Goal: Task Accomplishment & Management: Manage account settings

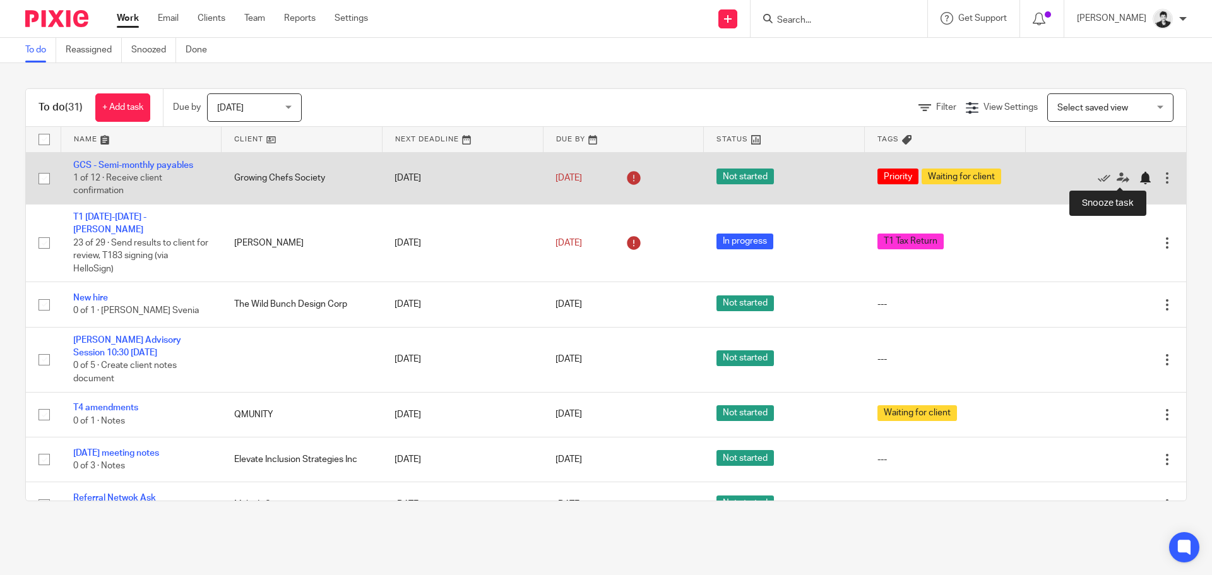
click at [1139, 174] on div at bounding box center [1145, 178] width 13 height 13
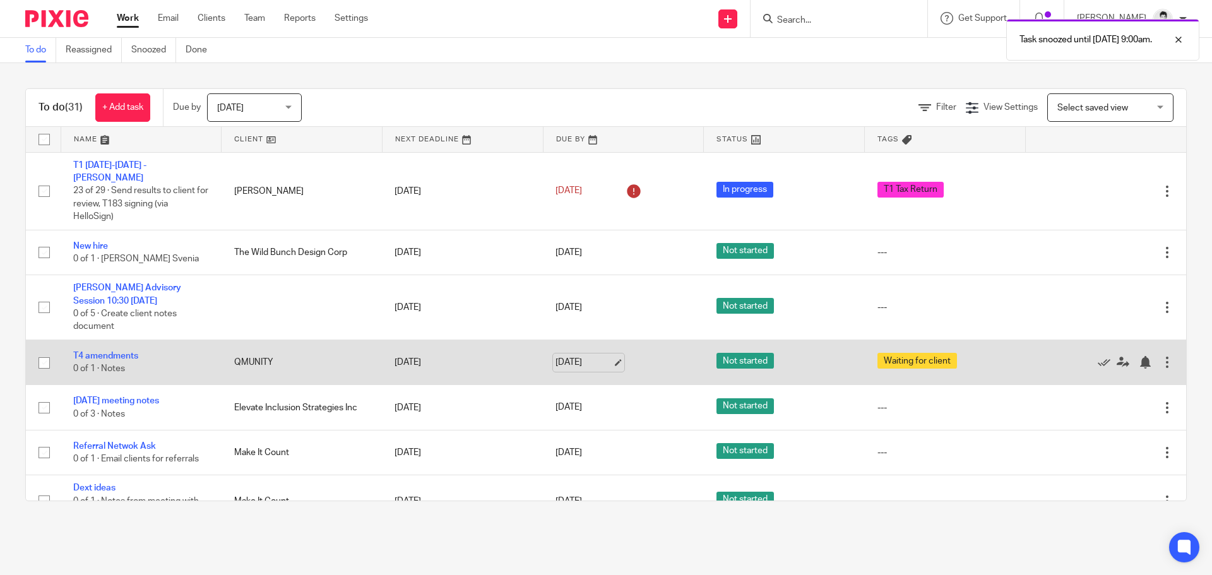
click at [585, 364] on link "[DATE]" at bounding box center [584, 362] width 57 height 13
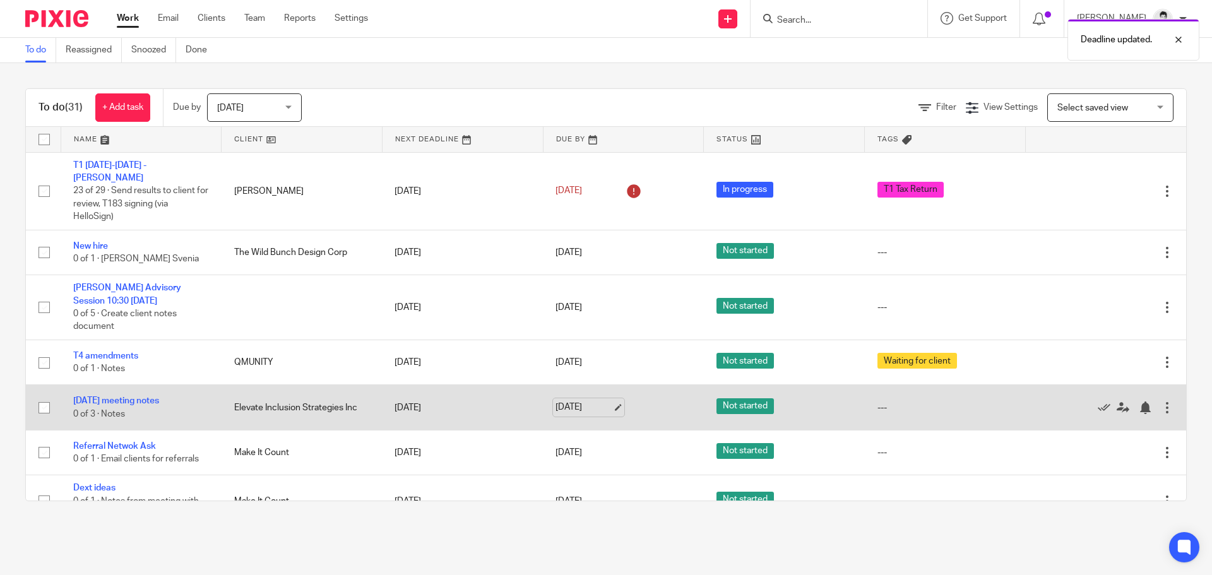
click at [571, 408] on link "[DATE]" at bounding box center [584, 407] width 57 height 13
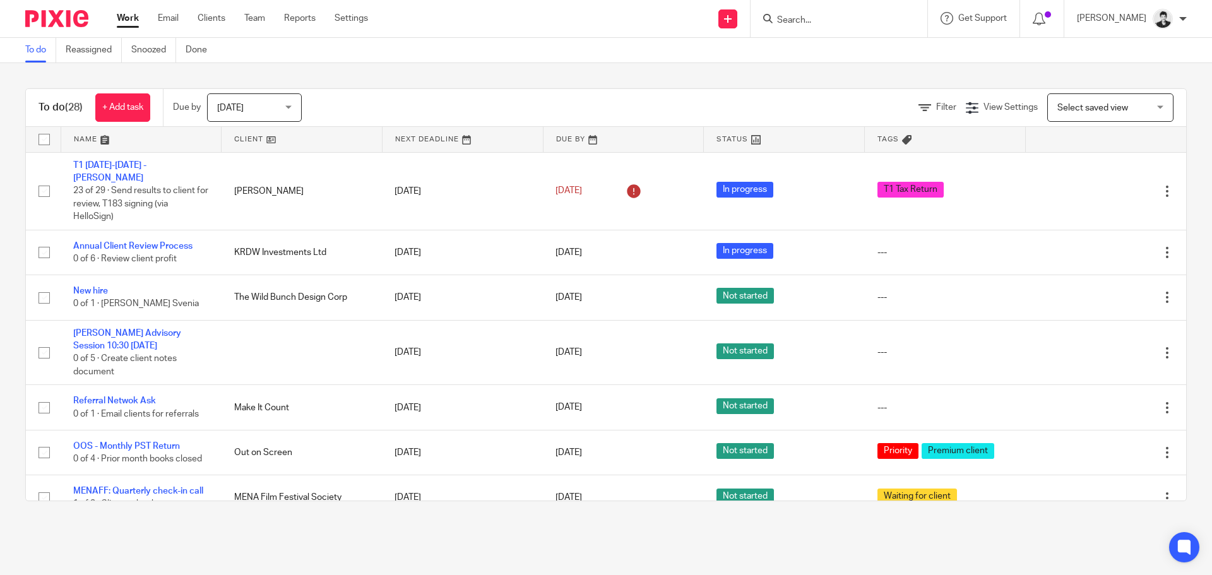
click at [1058, 111] on span "Select saved view" at bounding box center [1093, 108] width 71 height 9
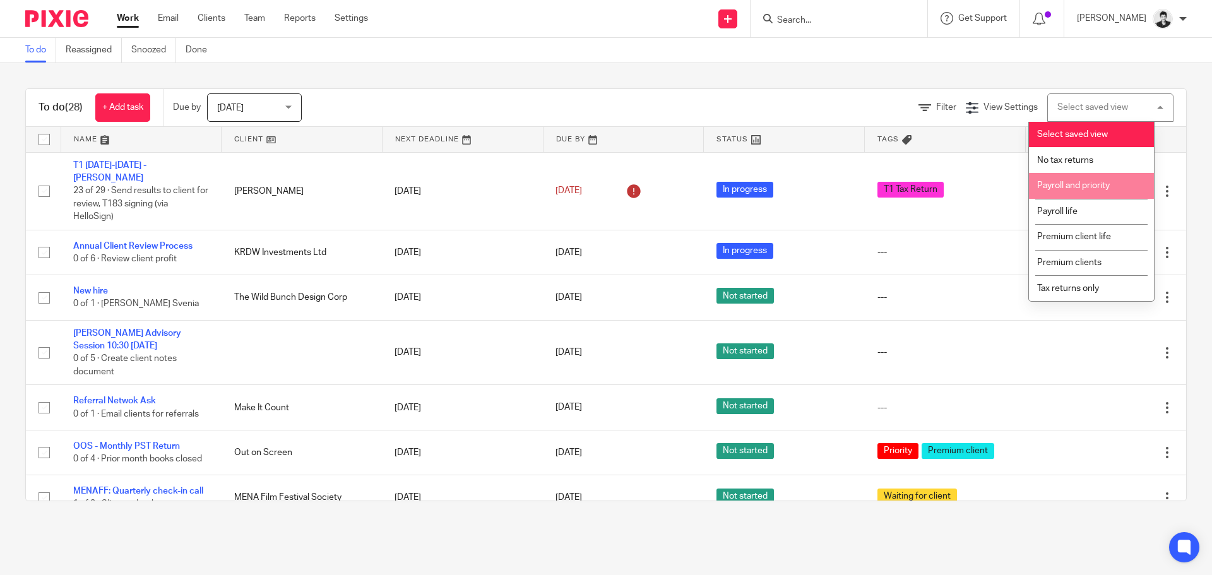
click at [1086, 179] on li "Payroll and priority" at bounding box center [1091, 186] width 125 height 26
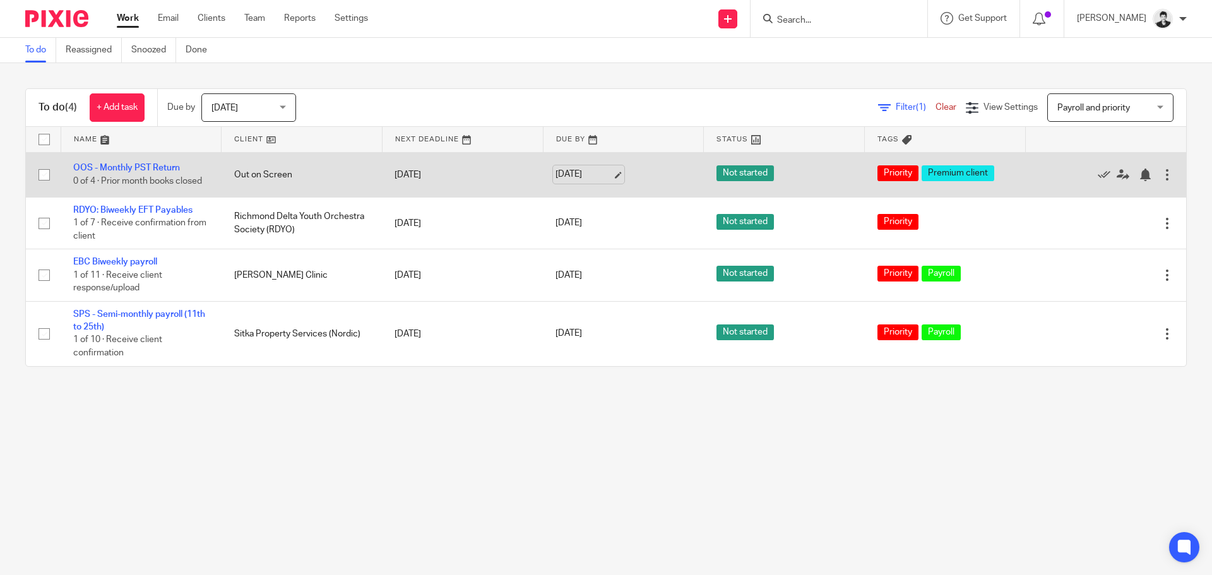
click at [579, 175] on link "Aug 26, 2025" at bounding box center [584, 174] width 57 height 13
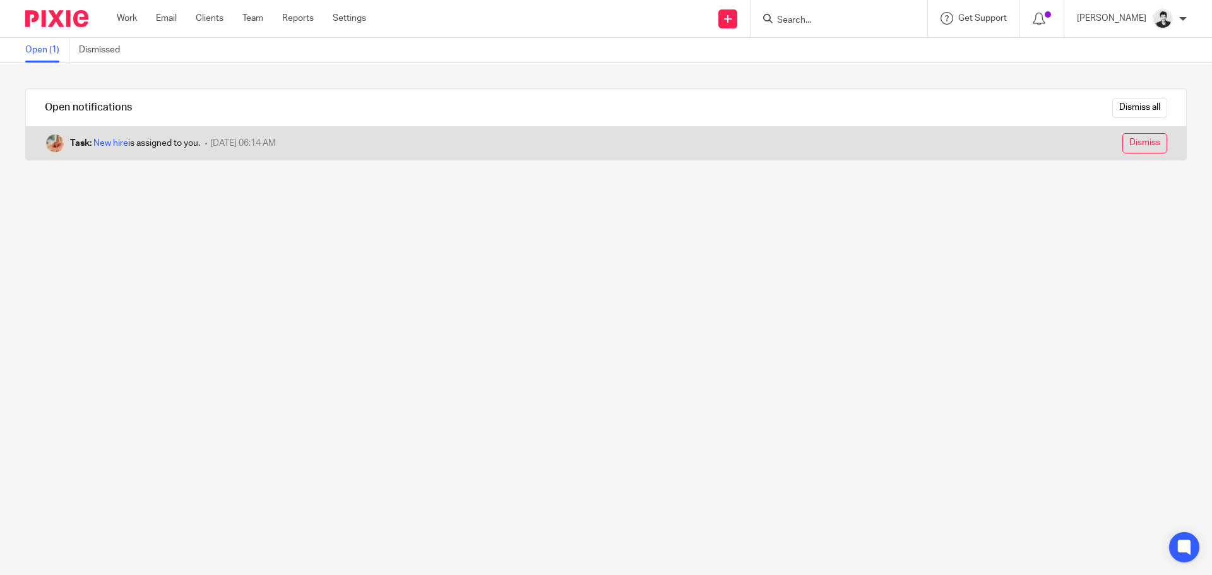
click at [1133, 141] on input "Dismiss" at bounding box center [1145, 143] width 45 height 20
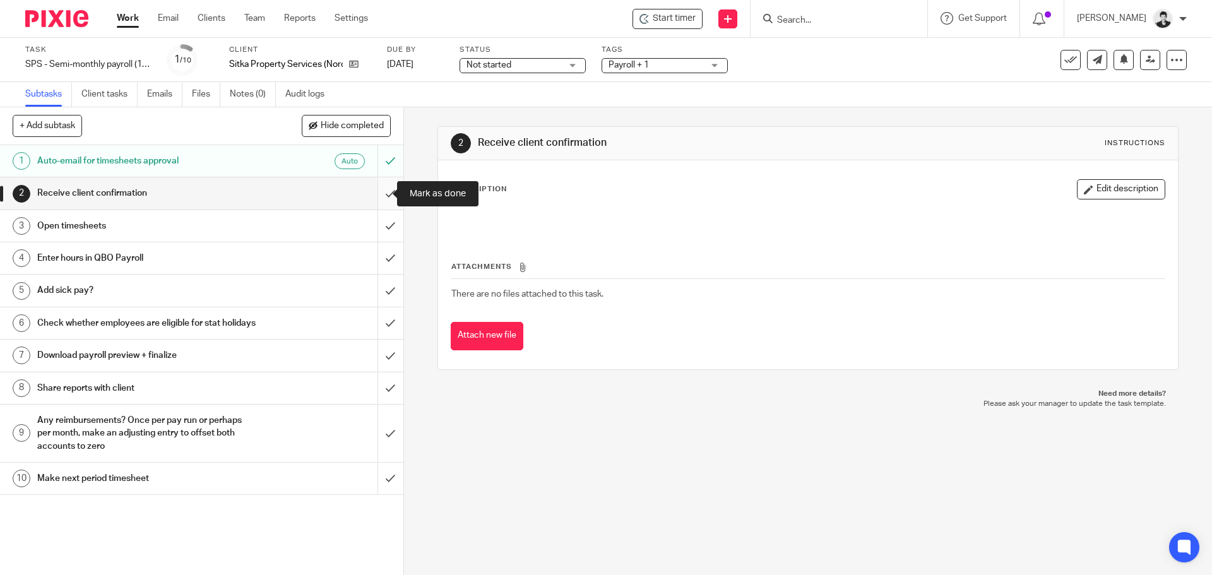
click at [373, 202] on input "submit" at bounding box center [202, 193] width 404 height 32
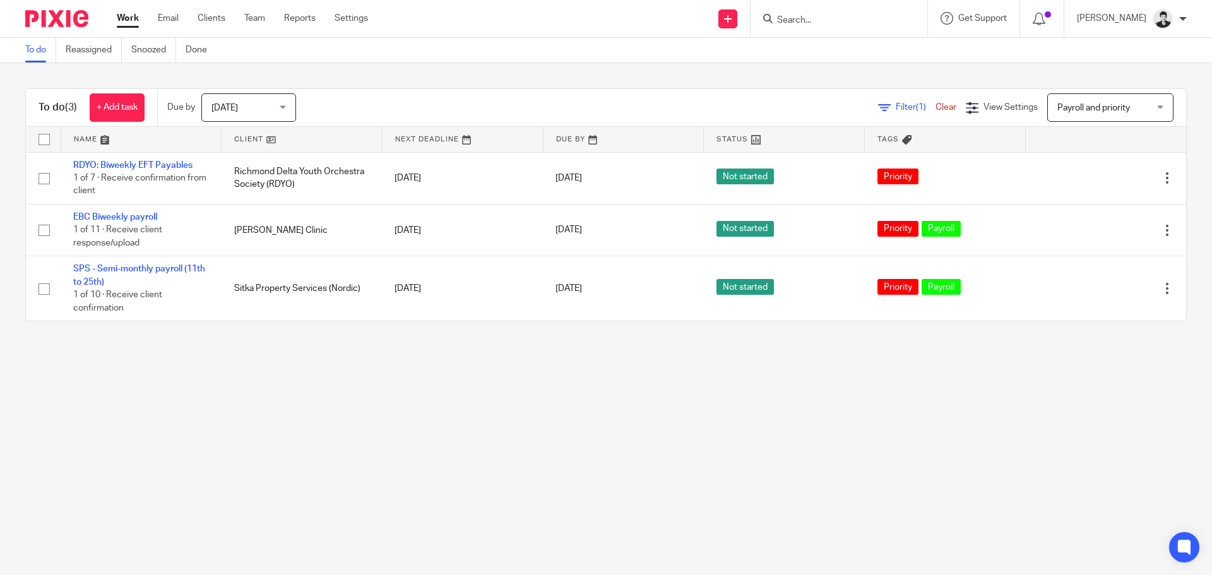
click at [1079, 107] on span "Payroll and priority" at bounding box center [1094, 108] width 73 height 9
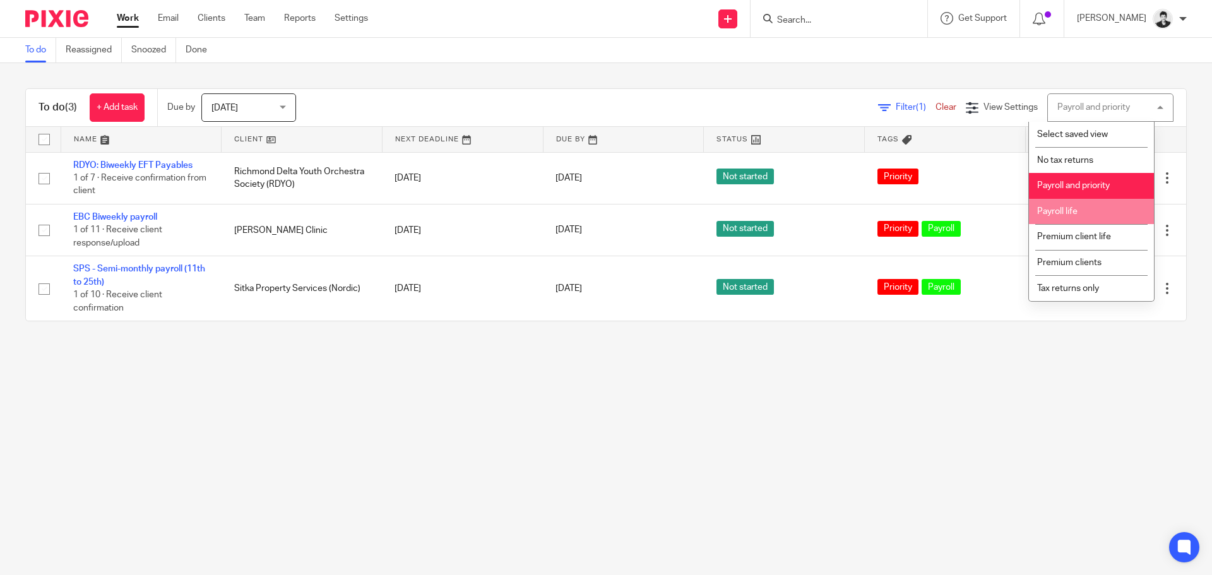
click at [1087, 210] on li "Payroll life" at bounding box center [1091, 212] width 125 height 26
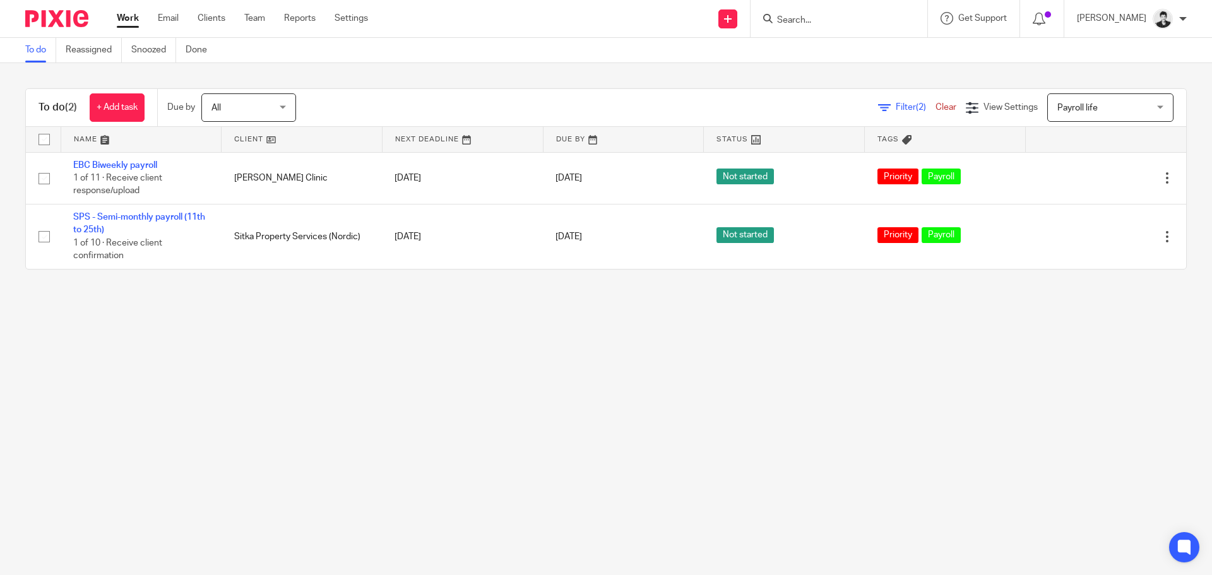
click at [1086, 108] on span "Payroll life" at bounding box center [1104, 107] width 92 height 27
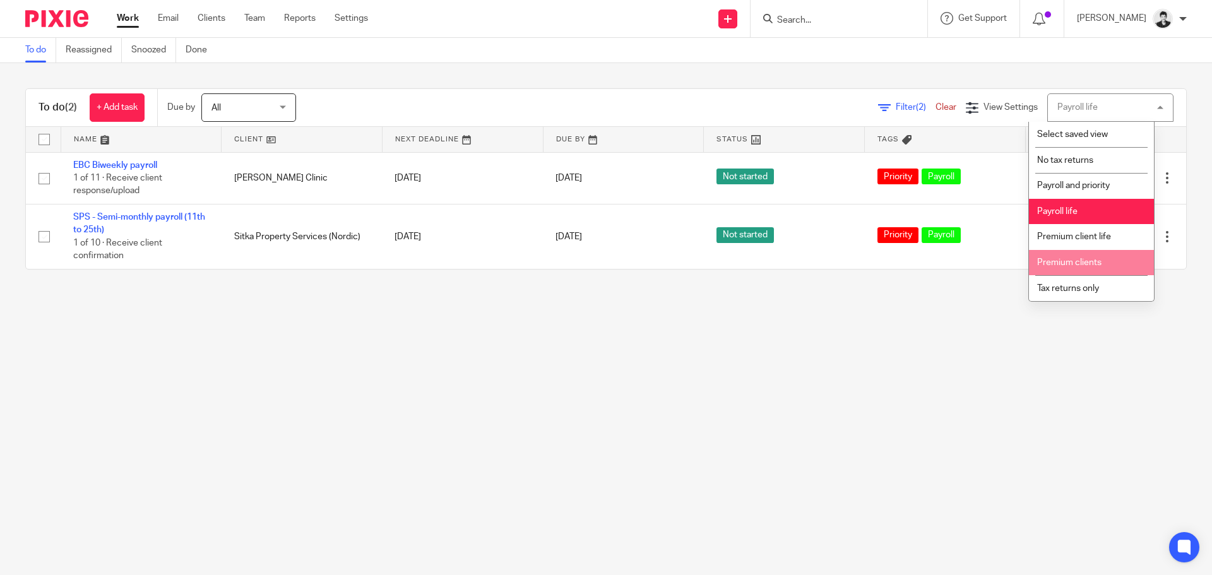
click at [1110, 262] on li "Premium clients" at bounding box center [1091, 263] width 125 height 26
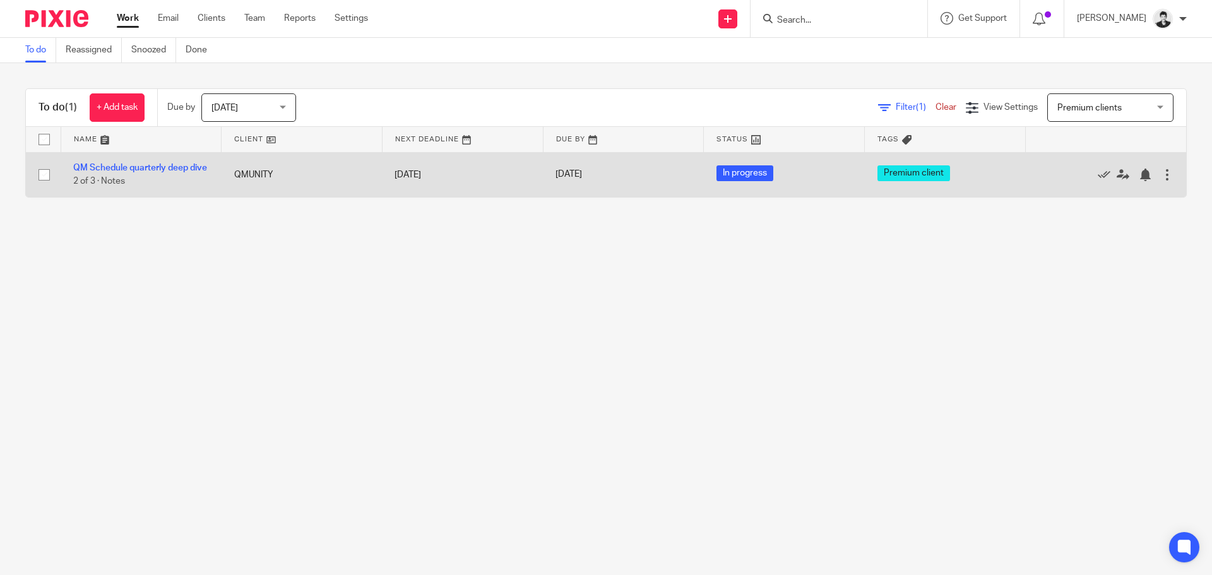
click at [136, 170] on td "QM Schedule quarterly deep dive 2 of 3 · Notes" at bounding box center [141, 174] width 161 height 45
click at [135, 164] on link "QM Schedule quarterly deep dive" at bounding box center [140, 168] width 134 height 9
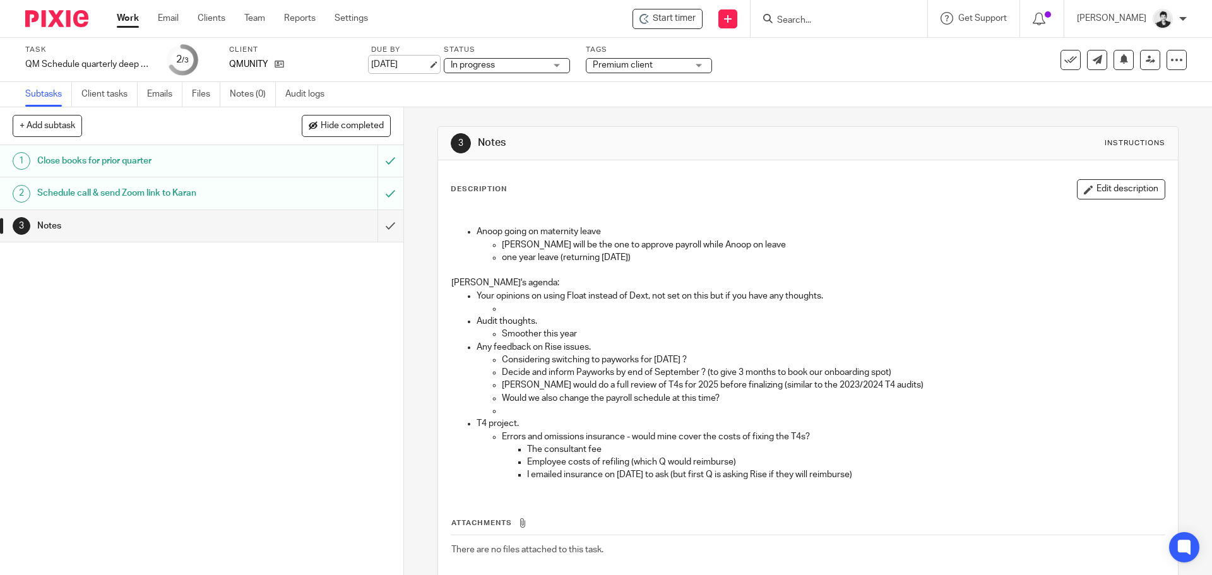
click at [386, 70] on link "[DATE]" at bounding box center [399, 64] width 57 height 13
click at [126, 18] on link "Work" at bounding box center [128, 18] width 22 height 13
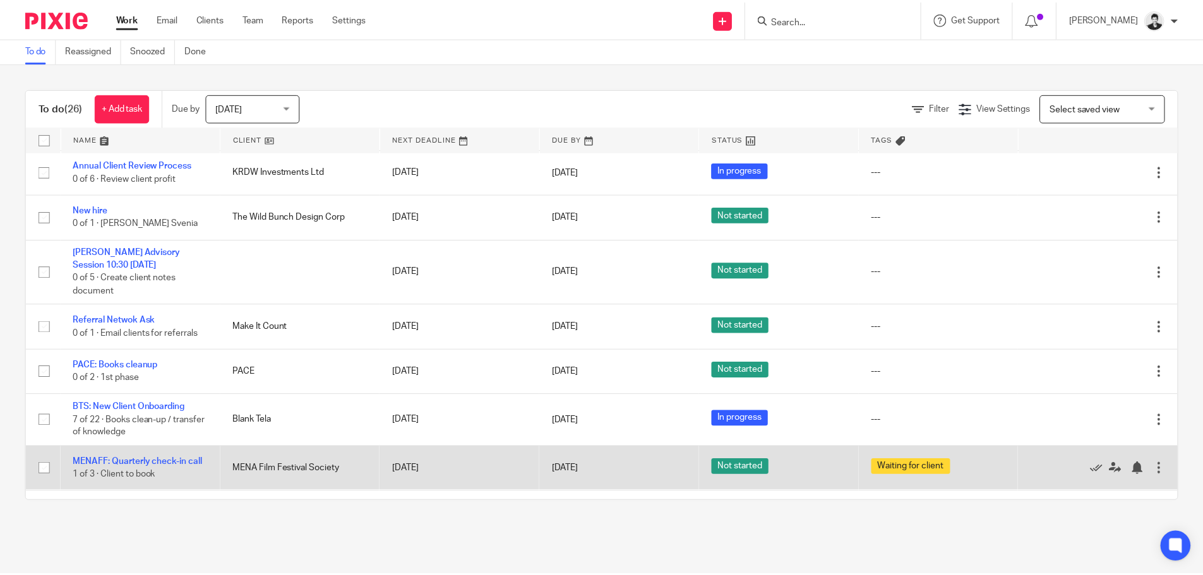
scroll to position [105, 0]
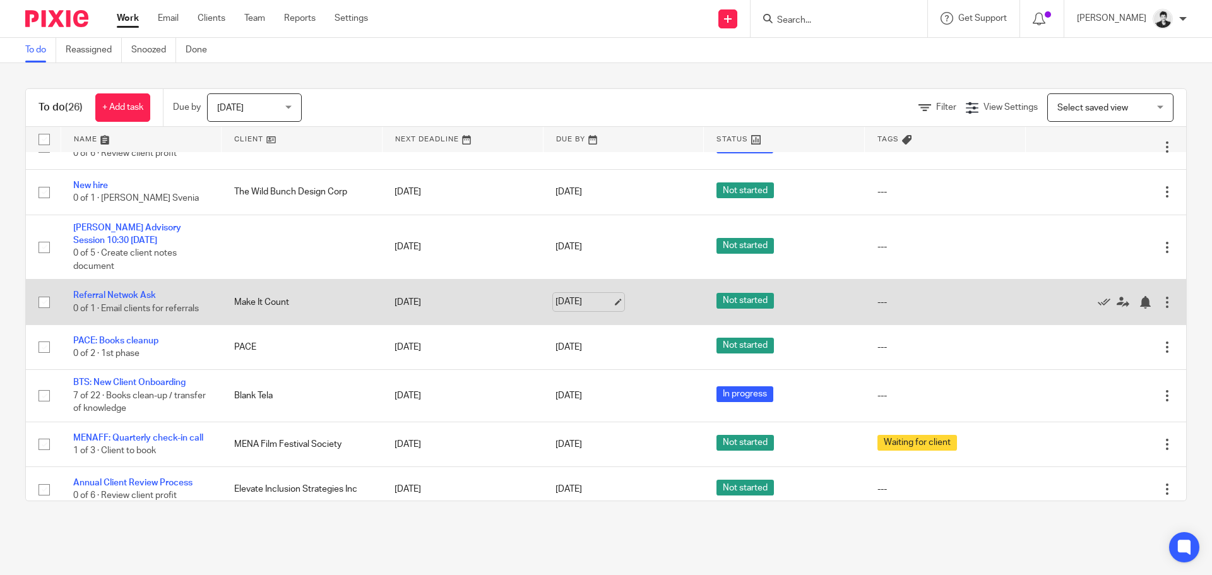
click at [599, 301] on link "[DATE]" at bounding box center [584, 302] width 57 height 13
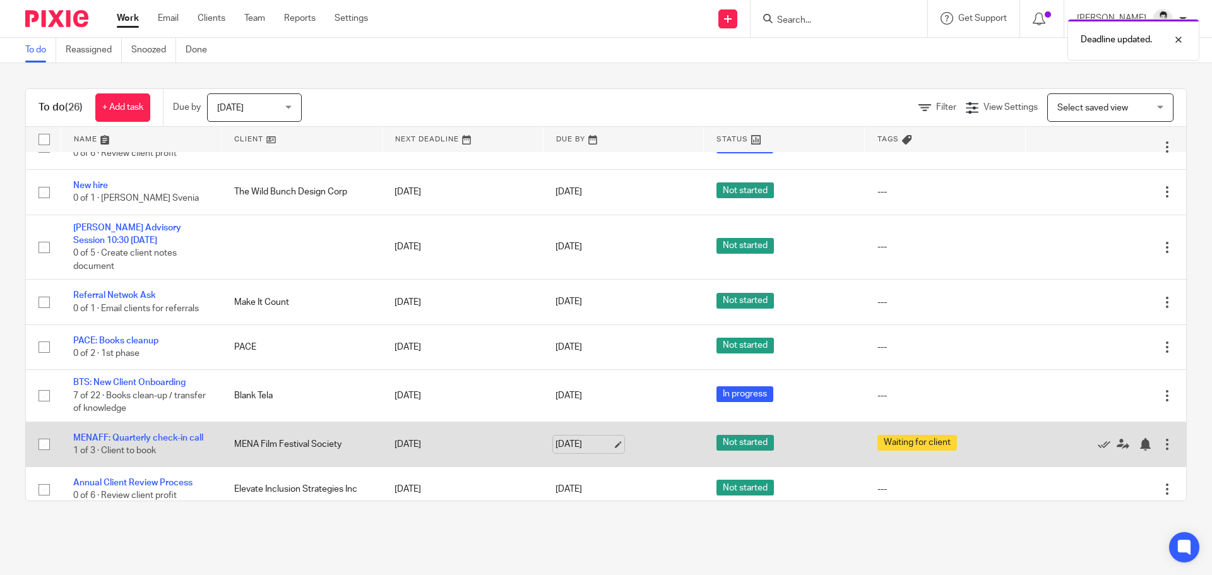
click at [594, 442] on link "[DATE]" at bounding box center [584, 444] width 57 height 13
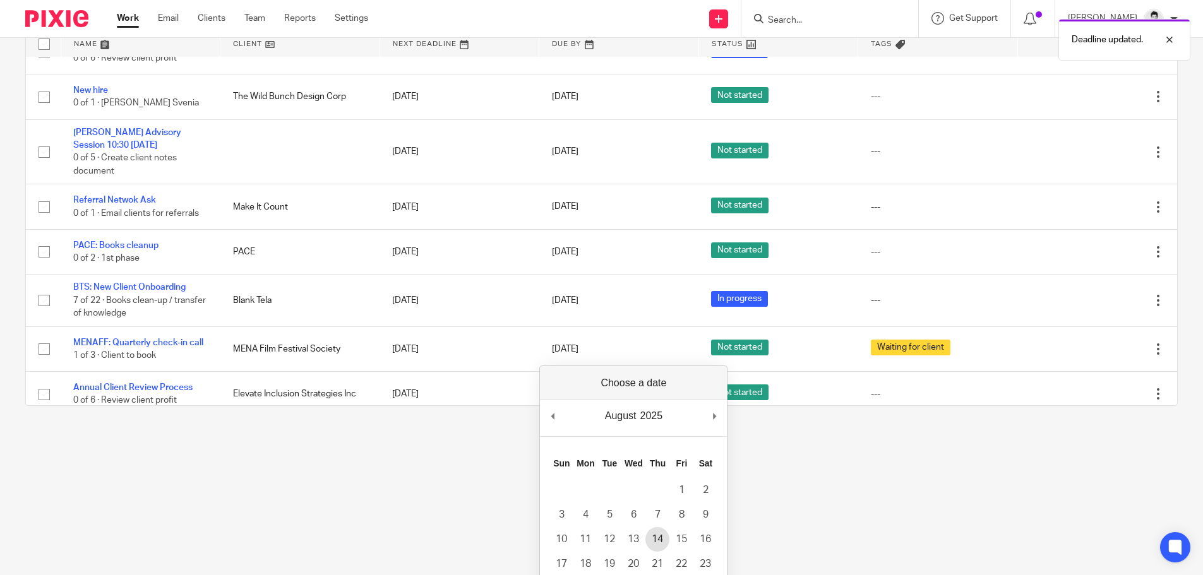
scroll to position [82, 0]
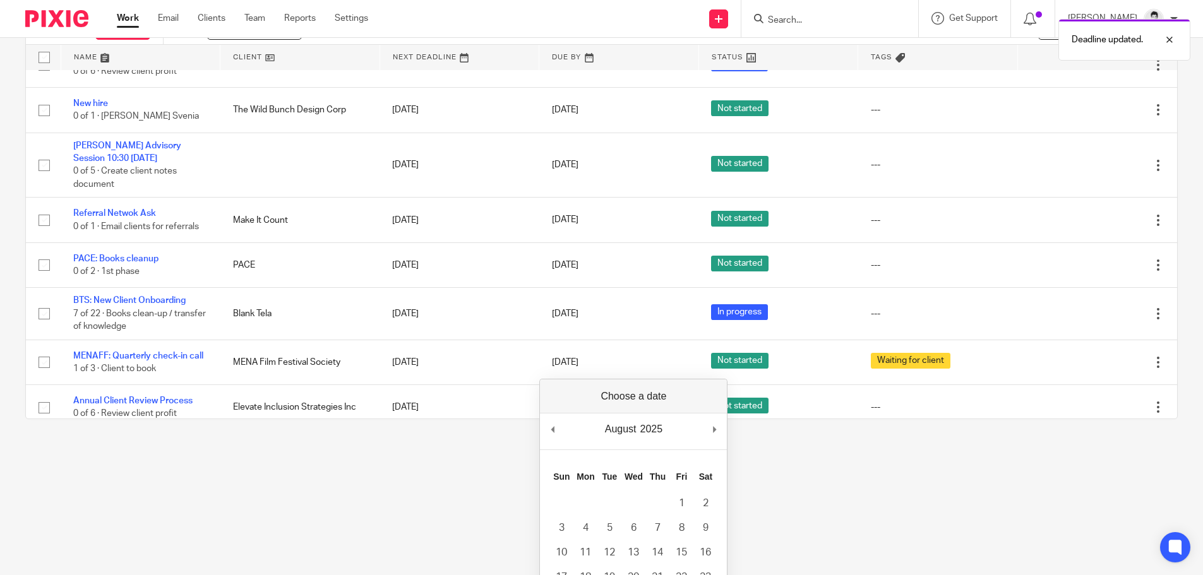
click at [364, 493] on html "Work Email Clients Team Reports Settings Work Email Clients Team Reports Settin…" at bounding box center [601, 205] width 1203 height 575
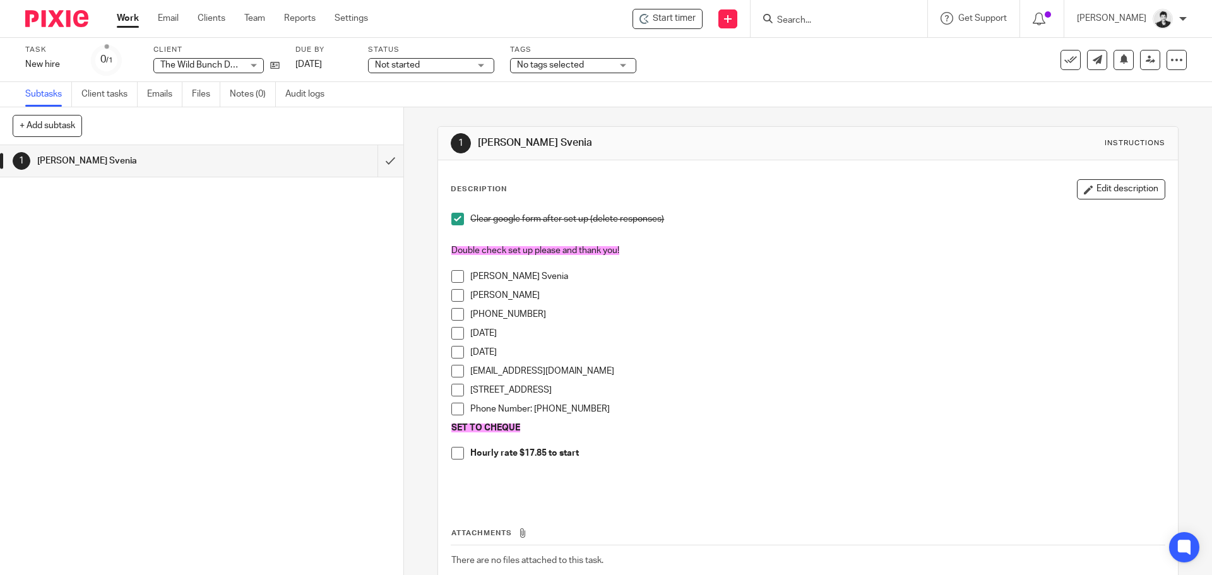
click at [1111, 286] on div "[PERSON_NAME] Svenia" at bounding box center [817, 279] width 694 height 19
click at [452, 332] on span at bounding box center [458, 333] width 13 height 13
click at [458, 352] on span at bounding box center [458, 352] width 13 height 13
click at [456, 316] on span at bounding box center [458, 314] width 13 height 13
click at [452, 371] on span at bounding box center [458, 371] width 13 height 13
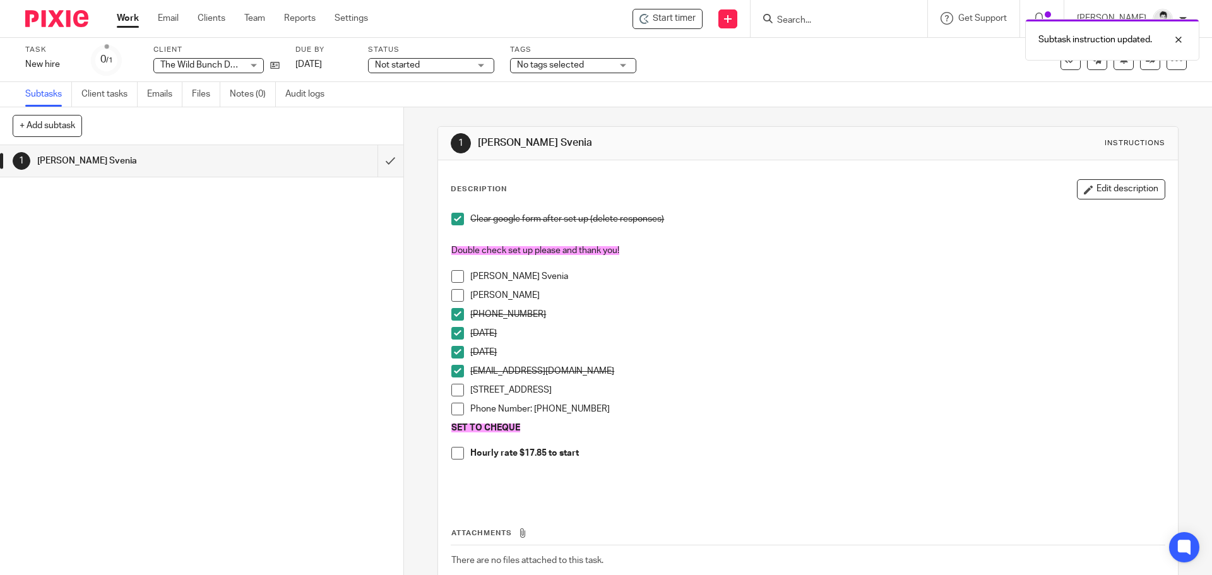
click at [457, 279] on span at bounding box center [458, 276] width 13 height 13
click at [454, 292] on span at bounding box center [458, 295] width 13 height 13
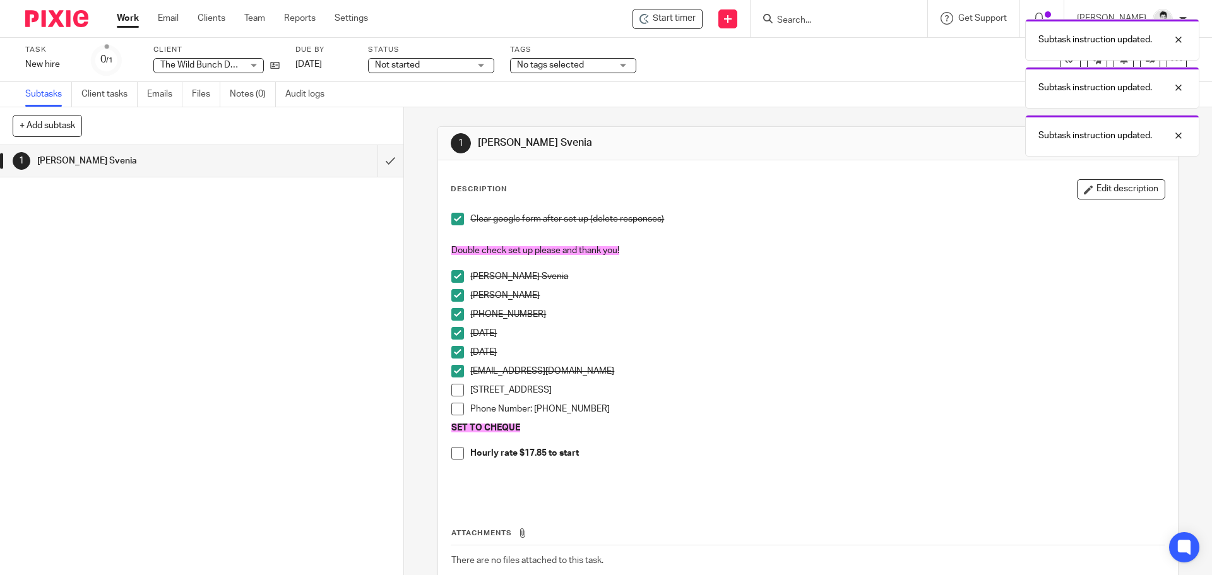
click at [452, 386] on span at bounding box center [458, 390] width 13 height 13
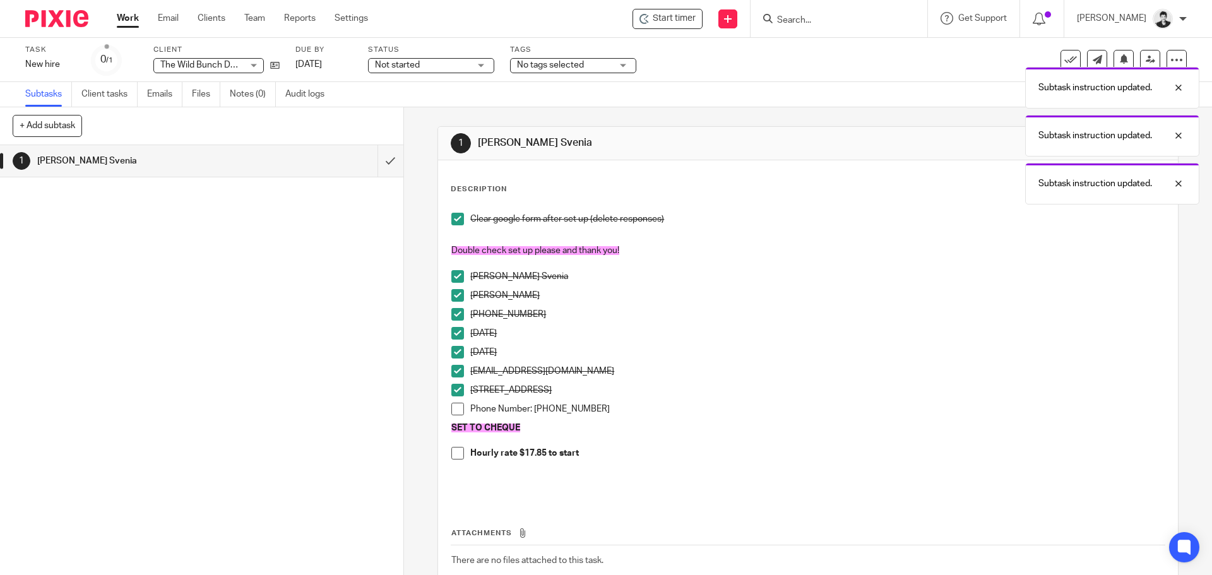
click at [458, 406] on span at bounding box center [458, 409] width 13 height 13
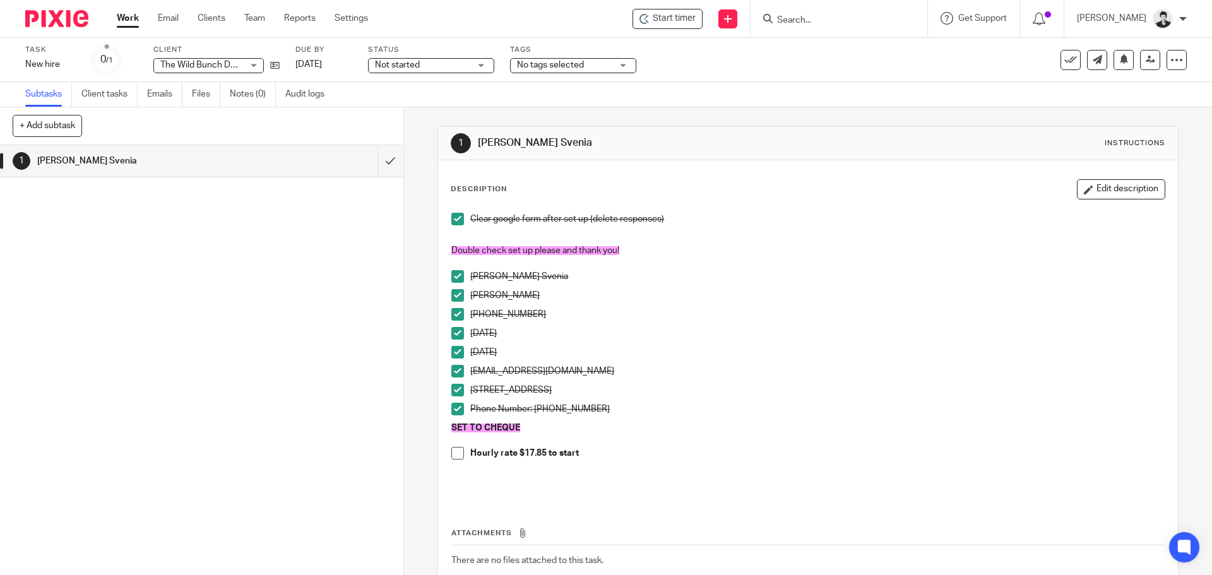
click at [1086, 192] on button "Edit description" at bounding box center [1121, 189] width 88 height 20
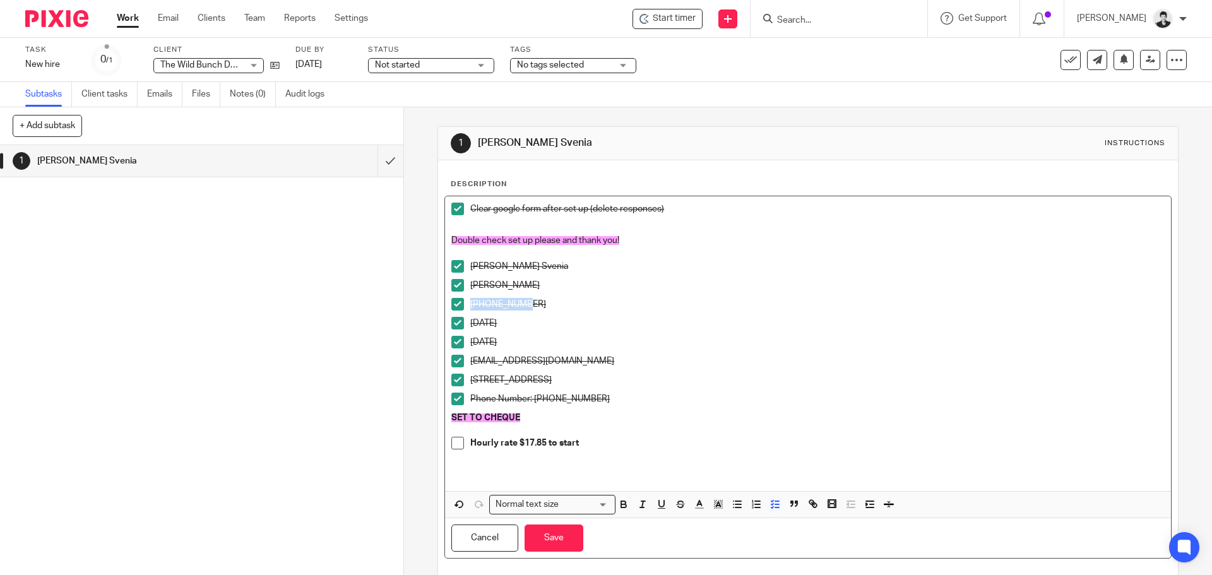
drag, startPoint x: 530, startPoint y: 307, endPoint x: 455, endPoint y: 305, distance: 74.5
click at [455, 305] on li "966-173-221" at bounding box center [808, 307] width 713 height 19
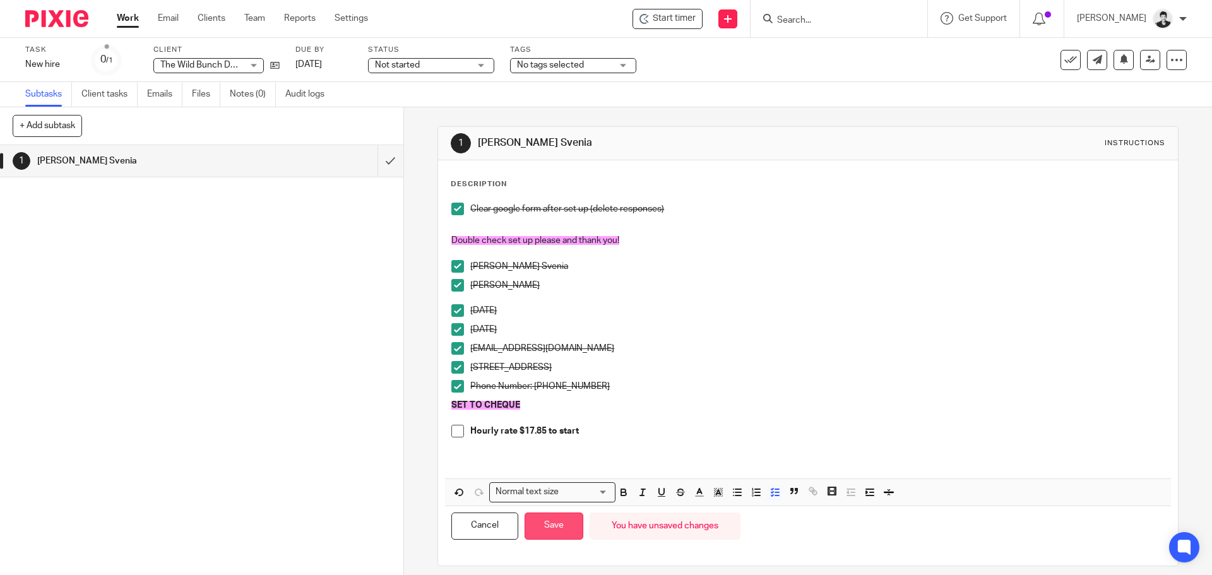
click at [550, 517] on button "Save" at bounding box center [554, 526] width 59 height 27
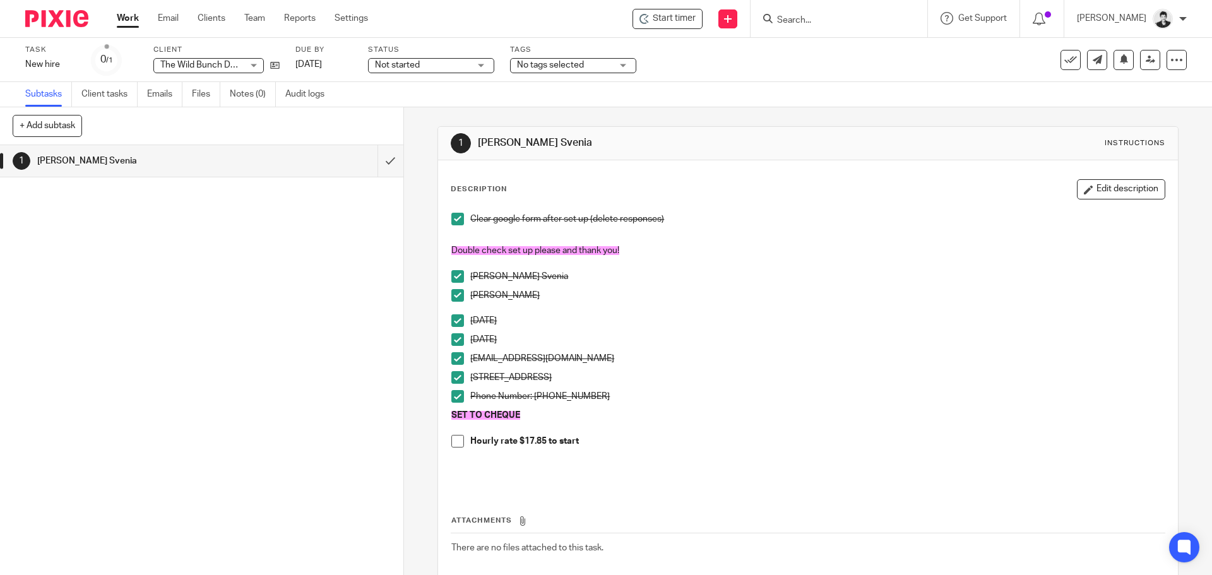
click at [455, 441] on span at bounding box center [458, 441] width 13 height 13
click at [1093, 193] on button "Edit description" at bounding box center [1121, 189] width 88 height 20
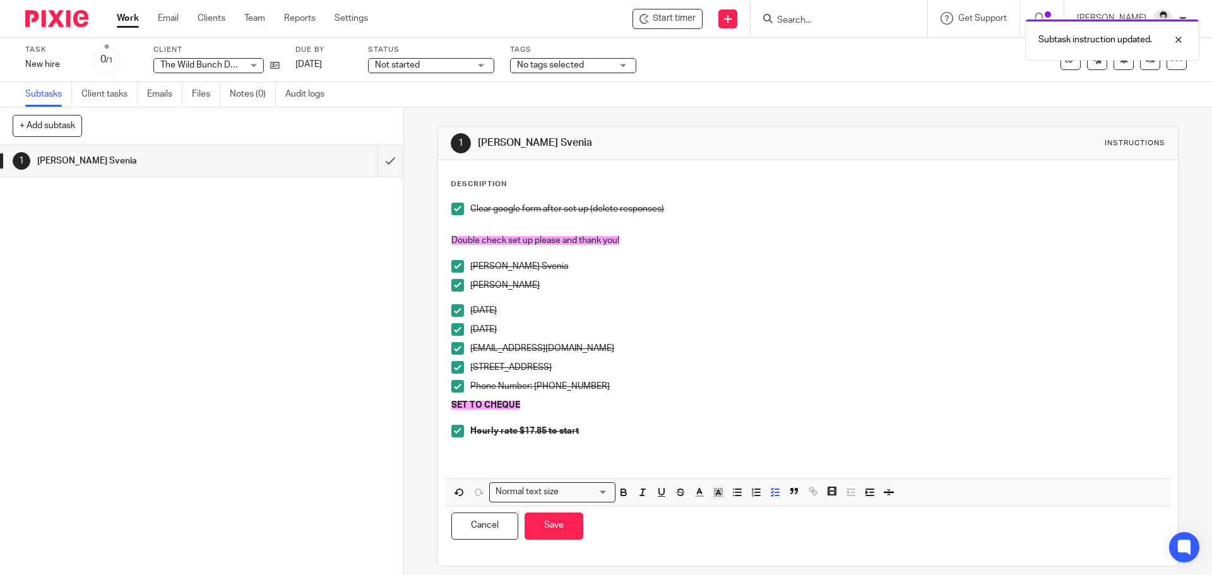
click at [618, 433] on p "Hourly rate $17.85 to start" at bounding box center [817, 431] width 694 height 13
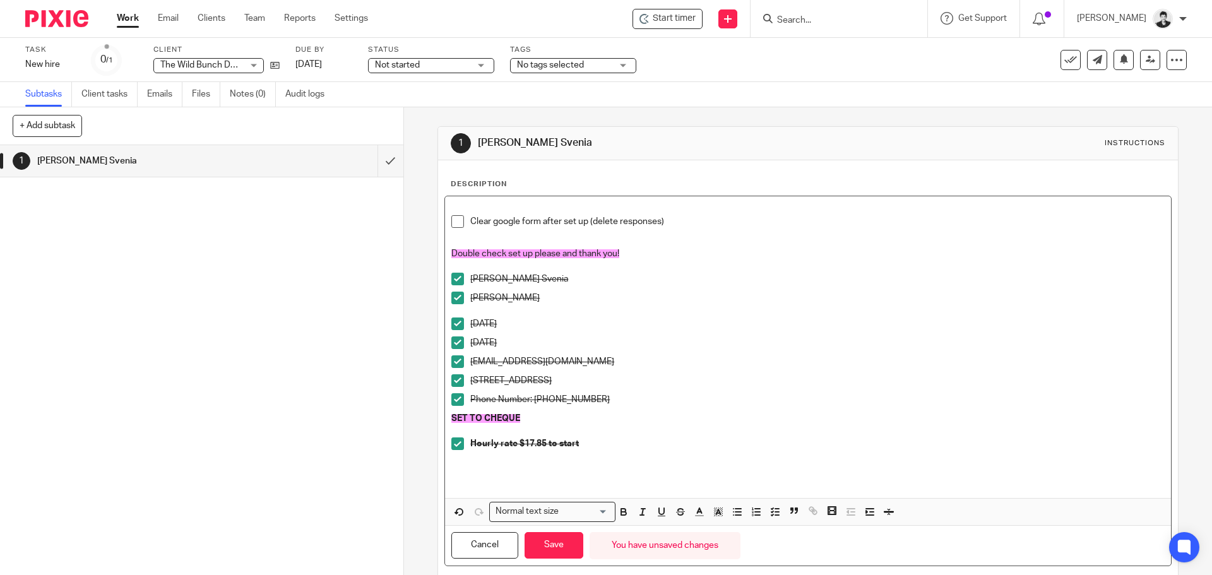
click at [452, 219] on span at bounding box center [458, 221] width 13 height 13
click at [471, 203] on p at bounding box center [808, 209] width 713 height 13
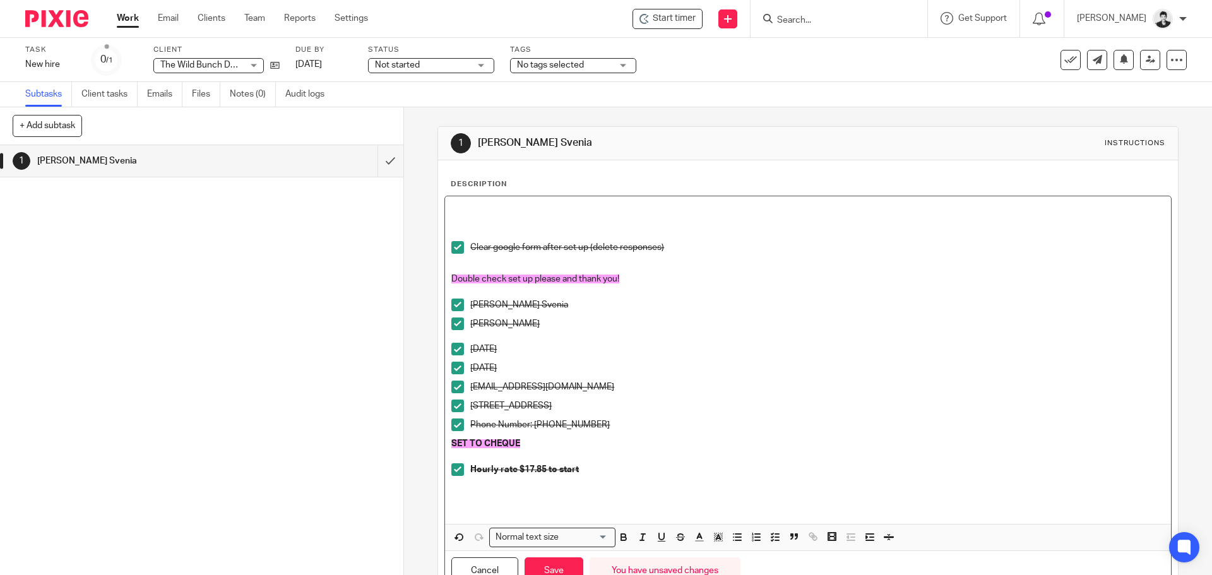
click at [471, 203] on p at bounding box center [808, 209] width 713 height 13
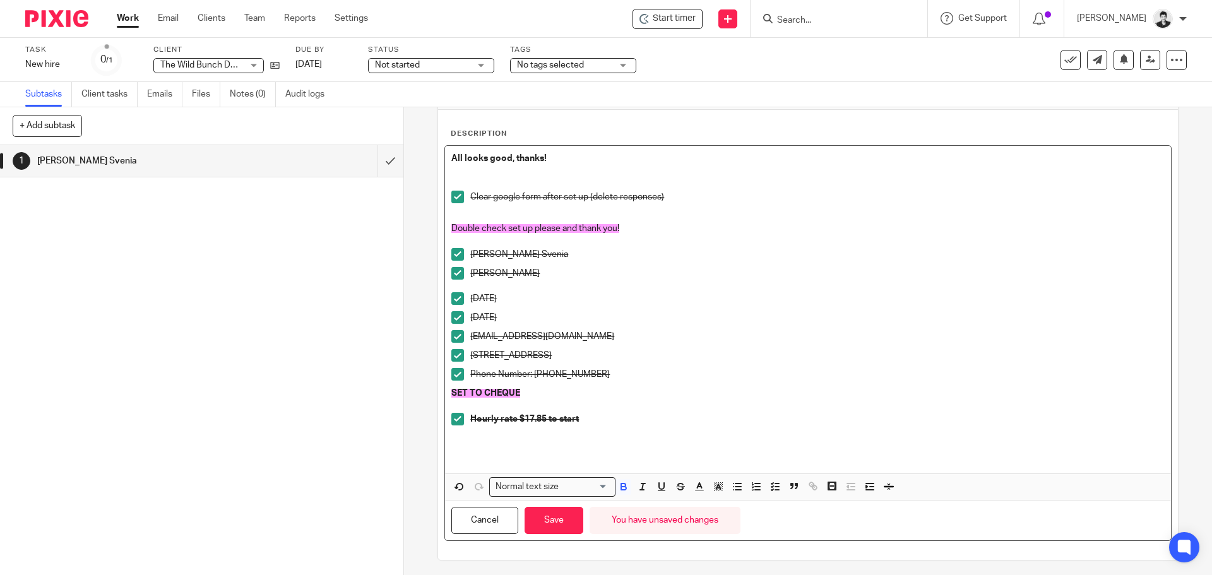
scroll to position [55, 0]
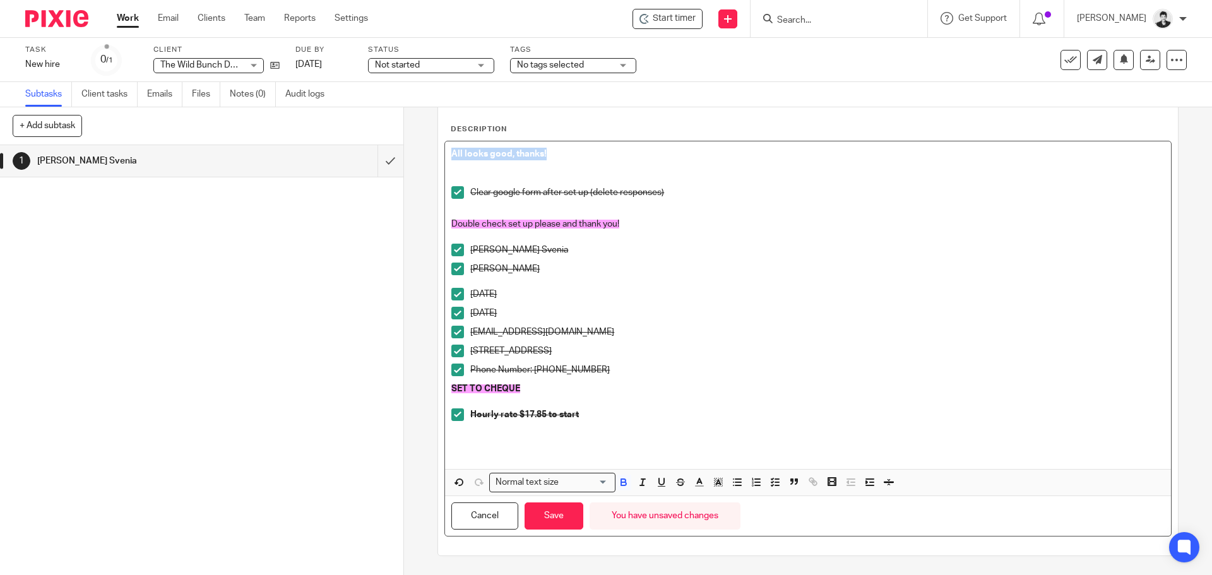
click at [452, 153] on strong "All looks good, thanks!" at bounding box center [499, 154] width 95 height 9
click at [718, 474] on div "Normal text size Loading... Remove Edit Insert new video Copy and paste the vid…" at bounding box center [808, 482] width 726 height 27
click at [716, 481] on icon "button" at bounding box center [718, 482] width 11 height 11
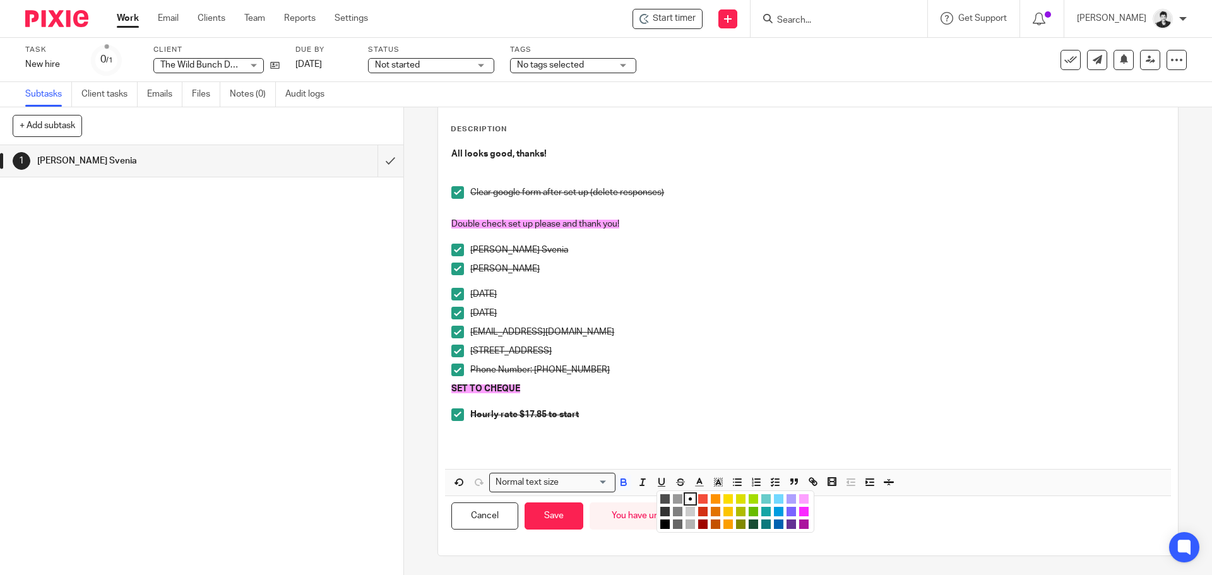
click at [724, 500] on li "color:#FCDC00" at bounding box center [728, 498] width 9 height 9
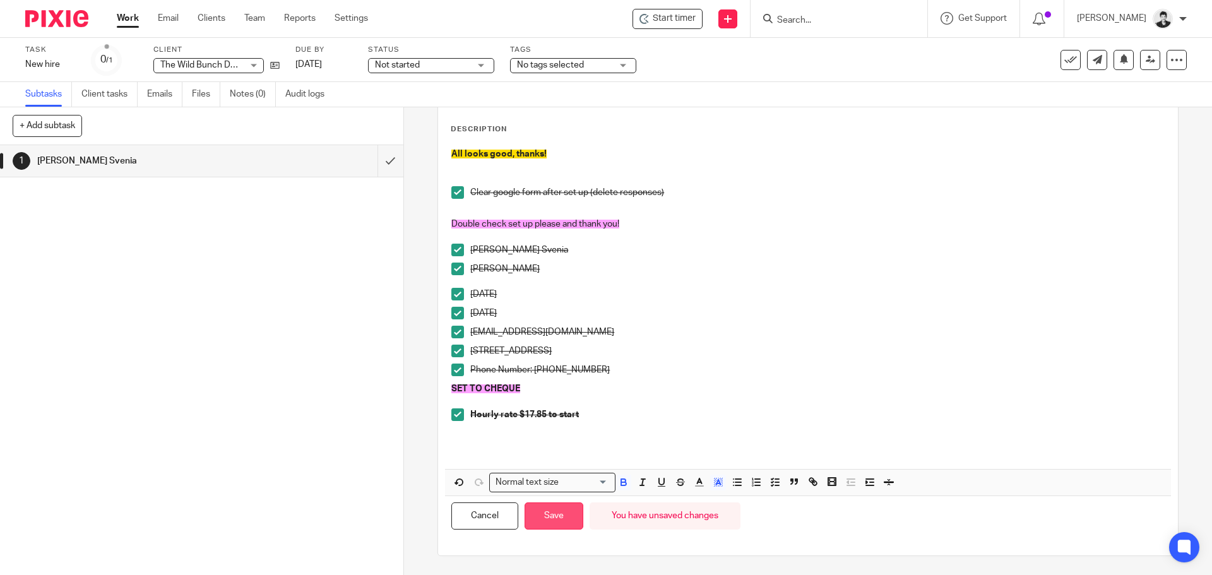
click at [556, 508] on button "Save" at bounding box center [554, 516] width 59 height 27
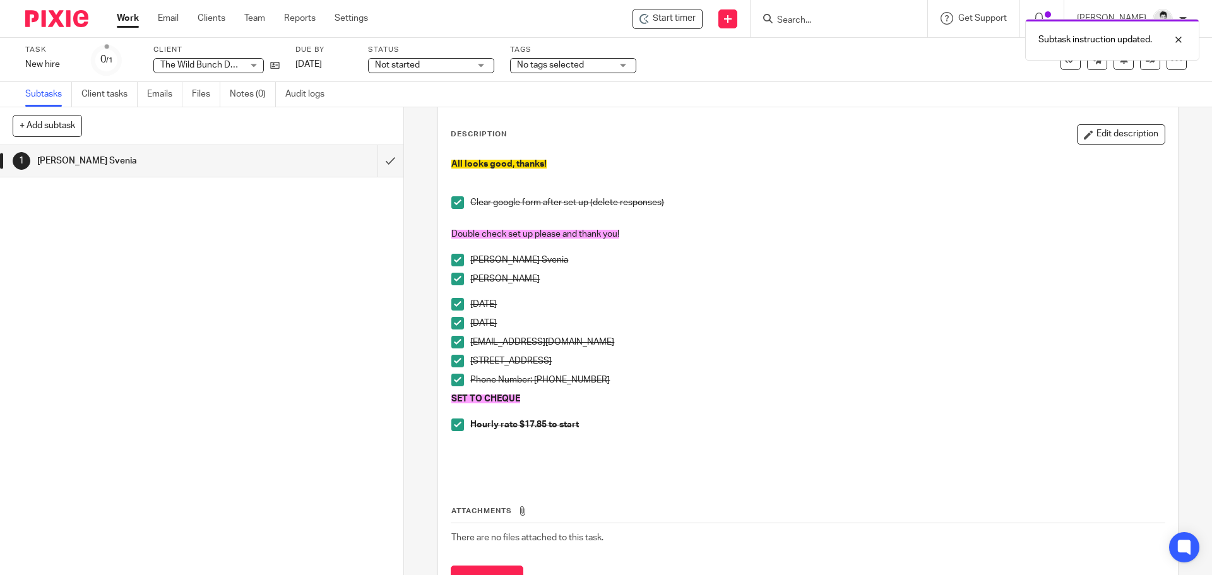
drag, startPoint x: 417, startPoint y: 80, endPoint x: 413, endPoint y: 71, distance: 9.6
click at [417, 80] on div "Task New hire Save New hire 0 /1 Client The Wild Bunch Design Corp The Wild Bun…" at bounding box center [606, 60] width 1212 height 44
click at [413, 71] on span "Not started" at bounding box center [422, 65] width 95 height 13
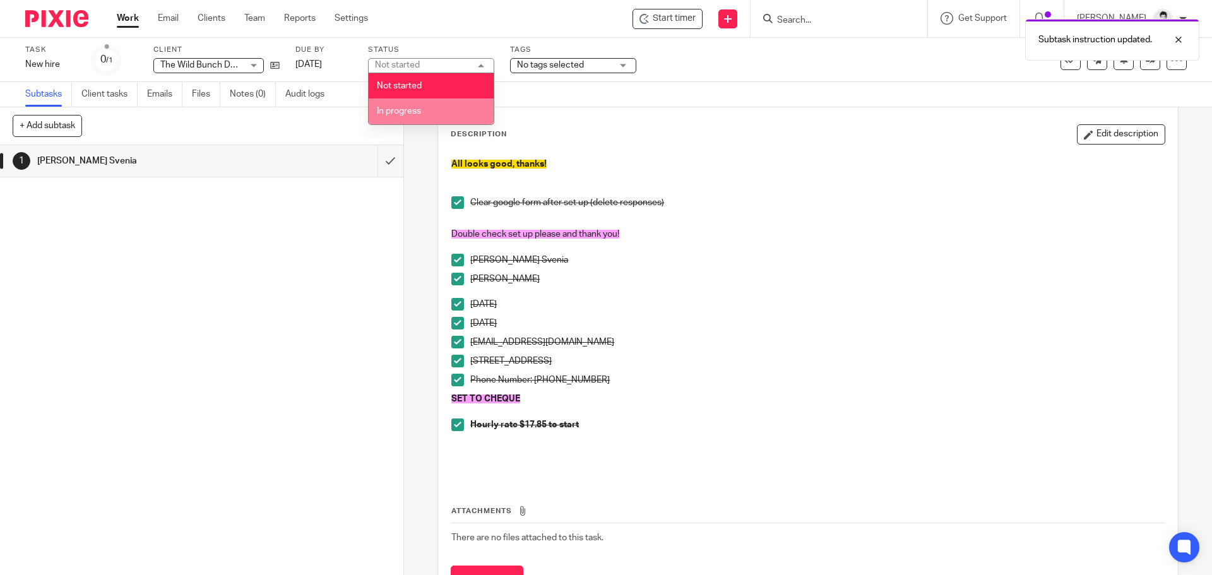
click at [417, 105] on li "In progress" at bounding box center [431, 112] width 125 height 26
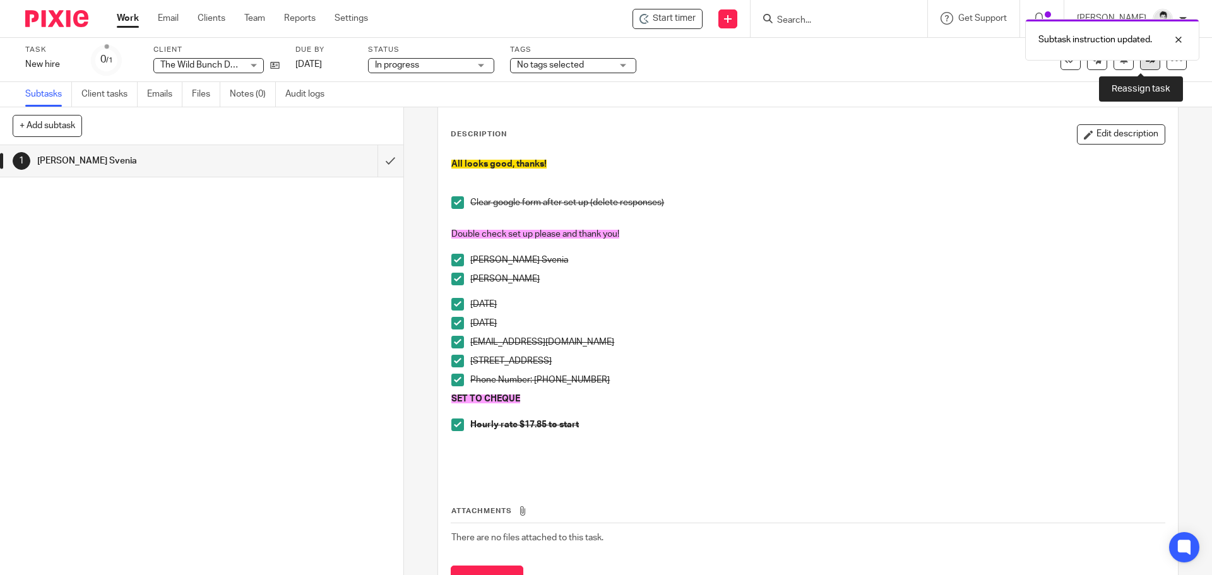
click at [1146, 66] on link at bounding box center [1150, 60] width 20 height 20
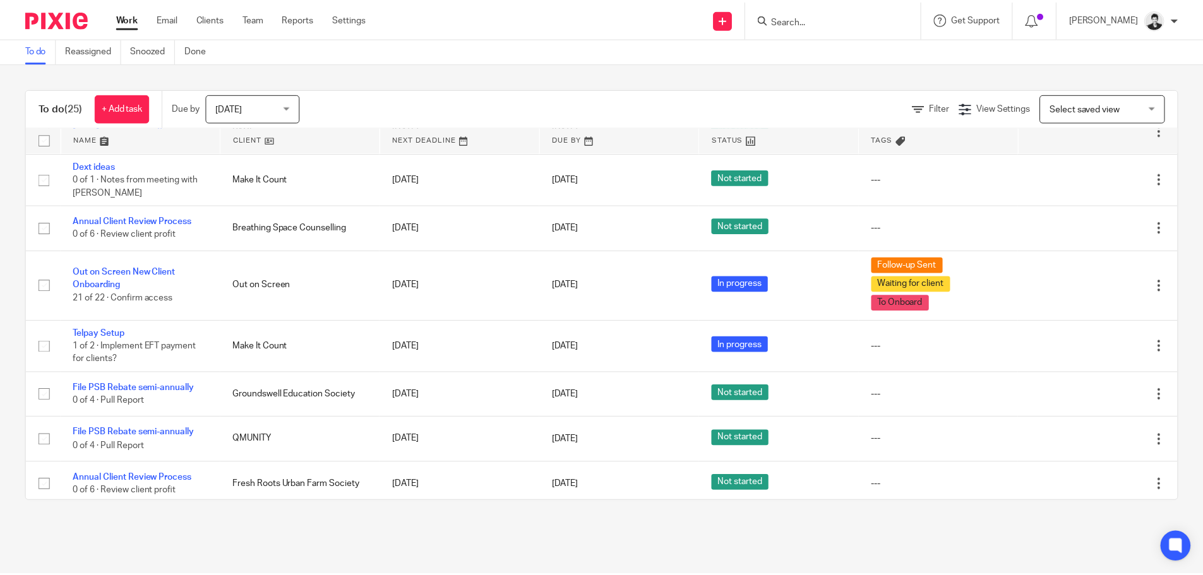
scroll to position [467, 0]
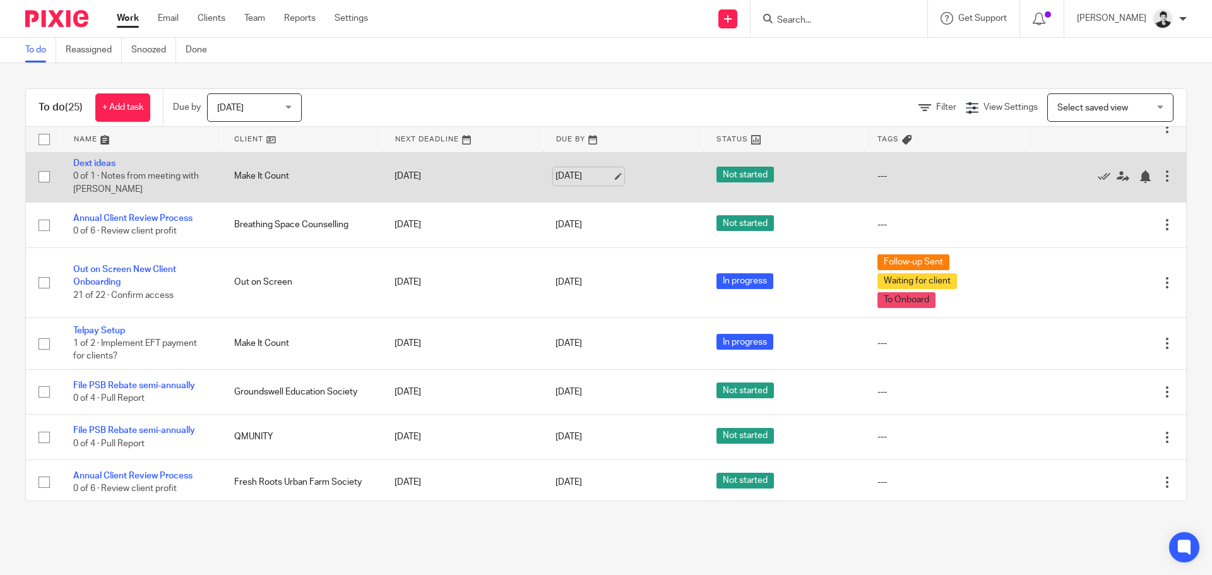
click at [594, 180] on link "[DATE]" at bounding box center [584, 176] width 57 height 13
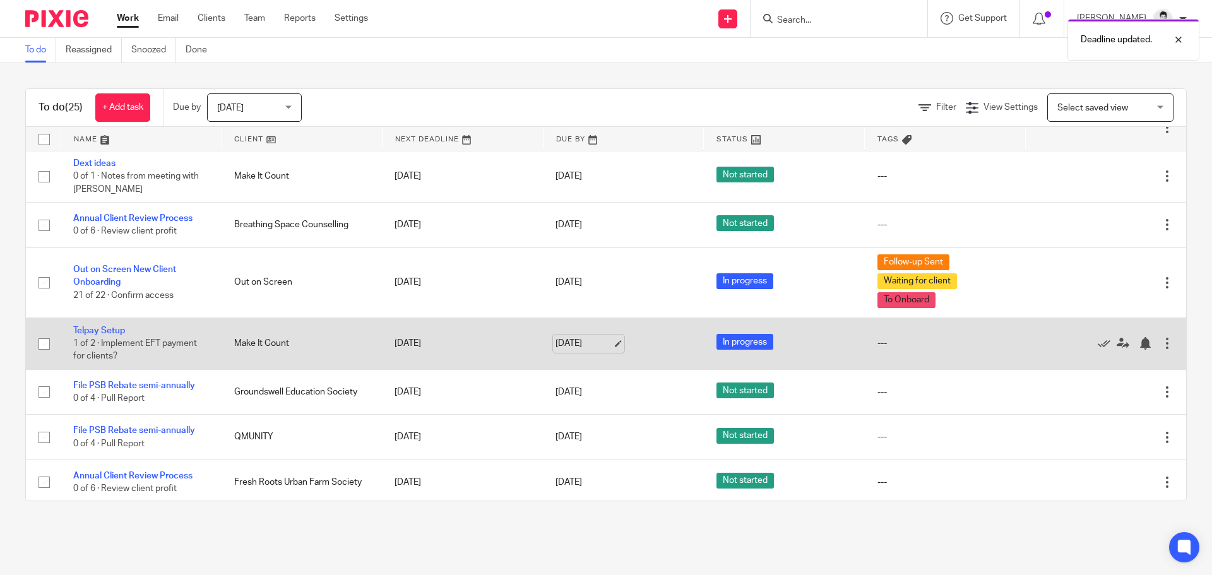
click at [582, 347] on link "[DATE]" at bounding box center [584, 343] width 57 height 13
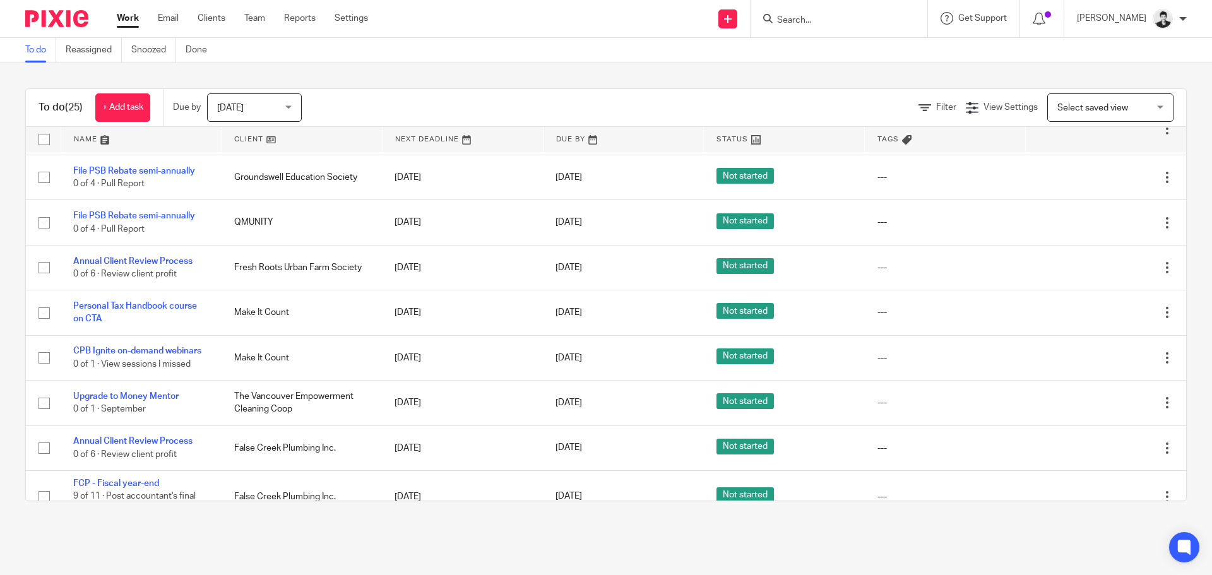
scroll to position [685, 0]
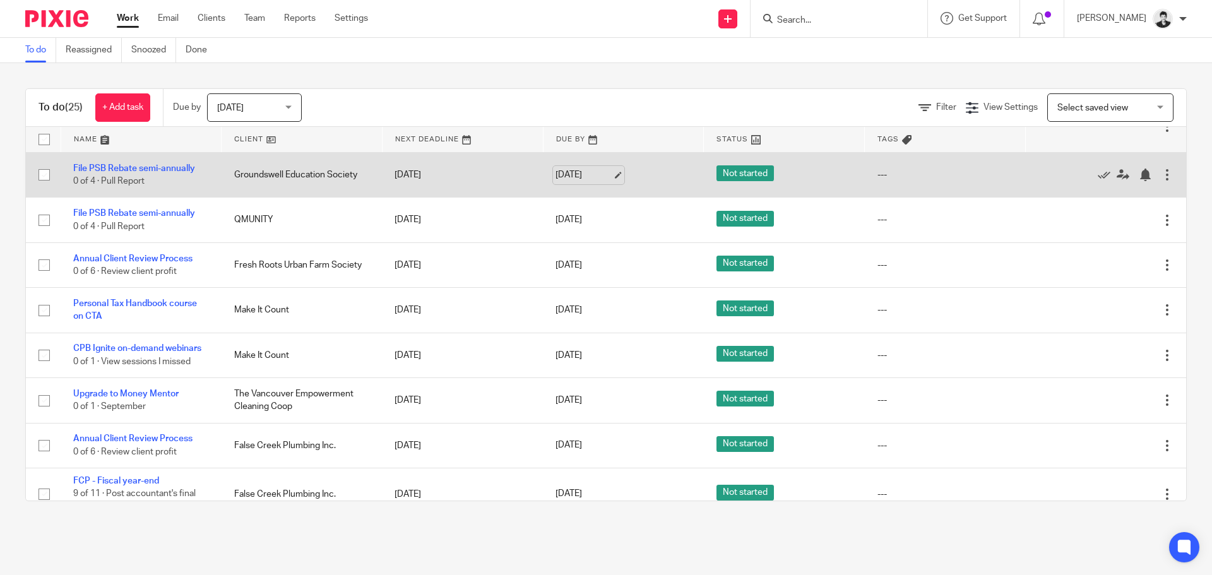
click at [577, 177] on link "[DATE]" at bounding box center [584, 175] width 57 height 13
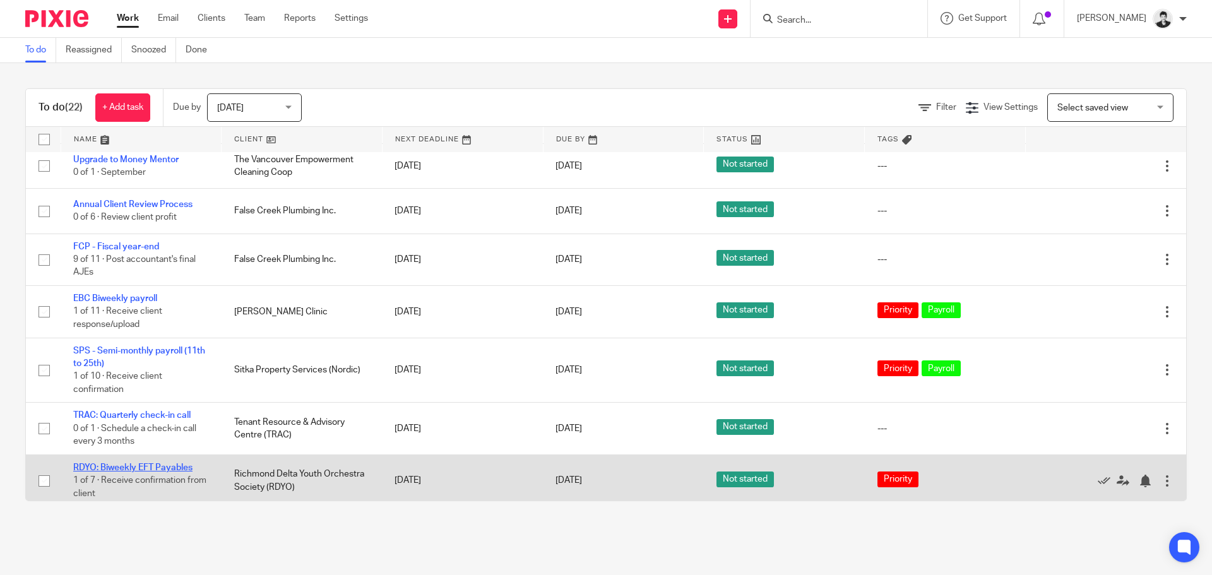
scroll to position [775, 0]
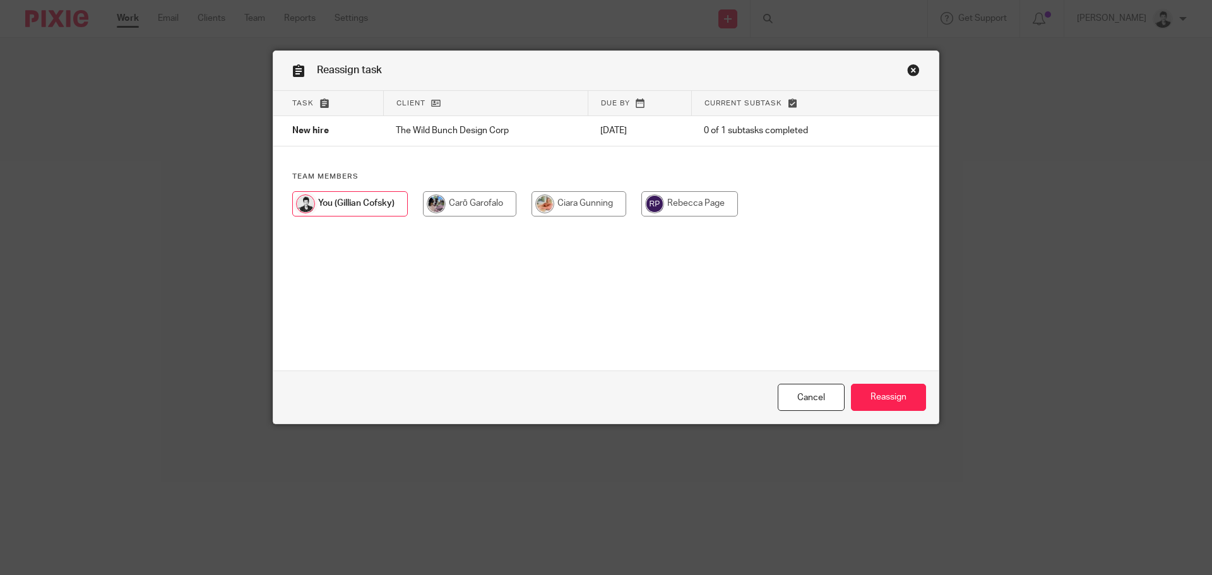
click at [563, 212] on input "radio" at bounding box center [579, 203] width 95 height 25
radio input "true"
click at [892, 397] on input "Reassign" at bounding box center [888, 397] width 75 height 27
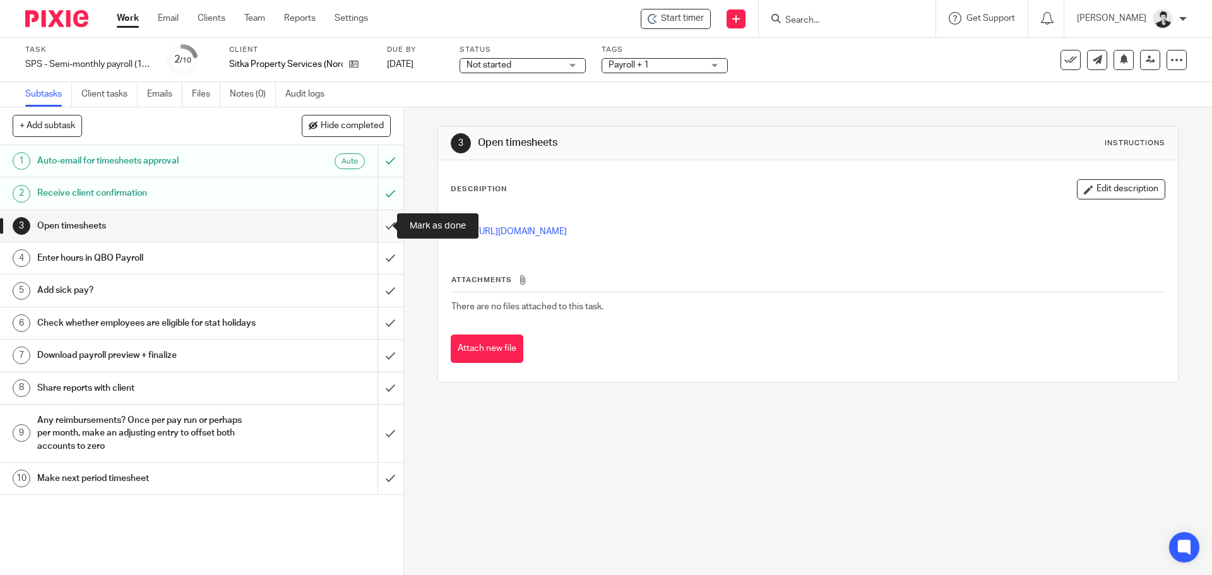
click at [380, 225] on input "submit" at bounding box center [202, 226] width 404 height 32
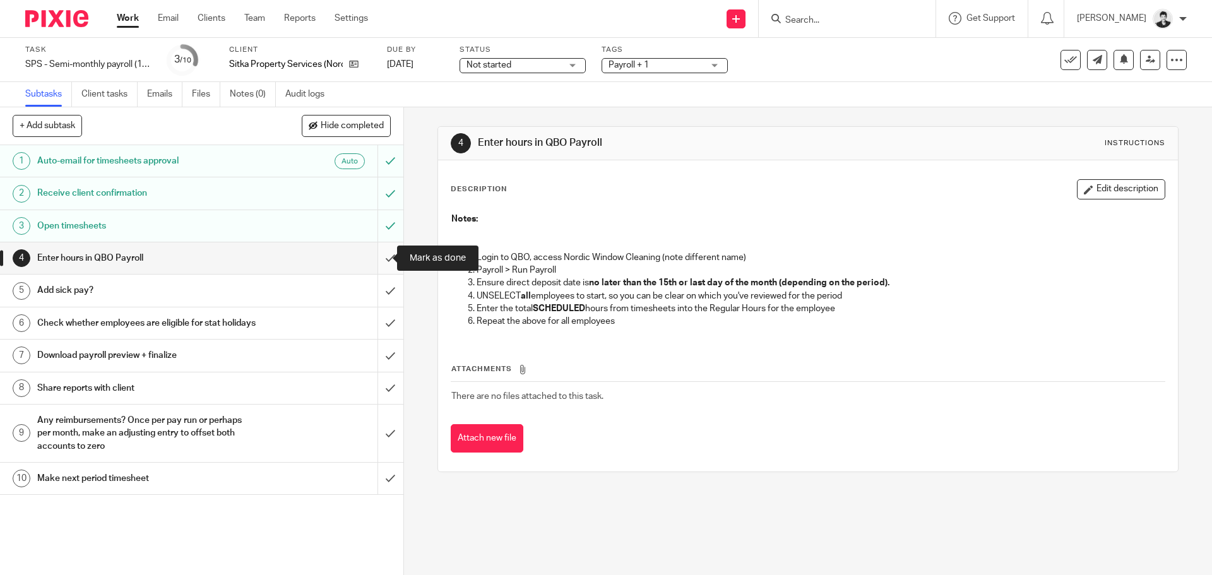
click at [384, 253] on input "submit" at bounding box center [202, 258] width 404 height 32
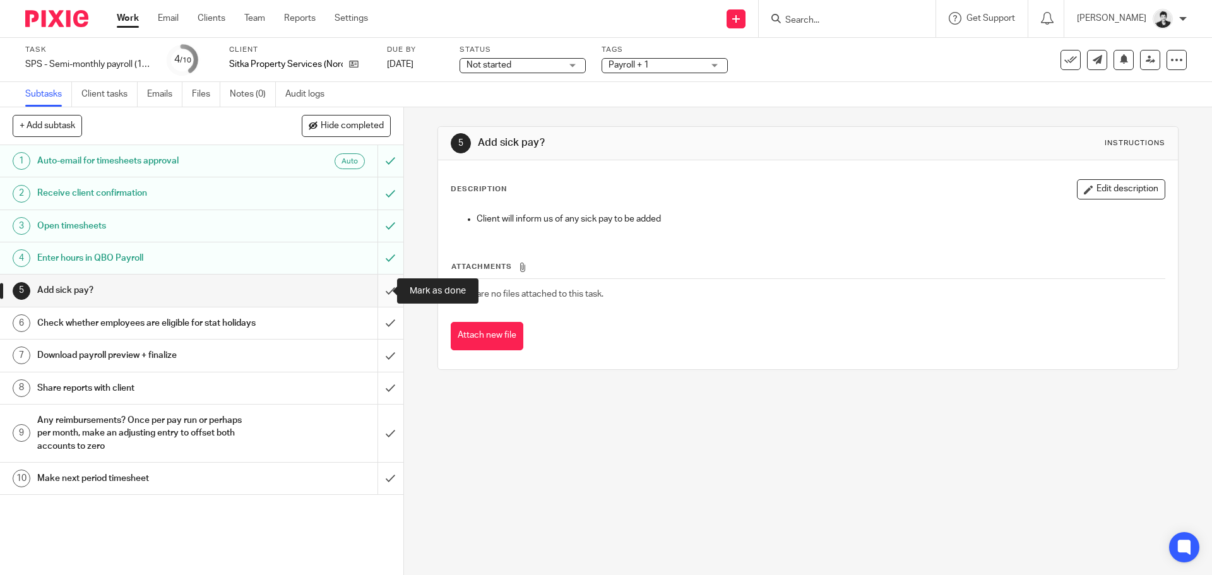
click at [378, 297] on input "submit" at bounding box center [202, 291] width 404 height 32
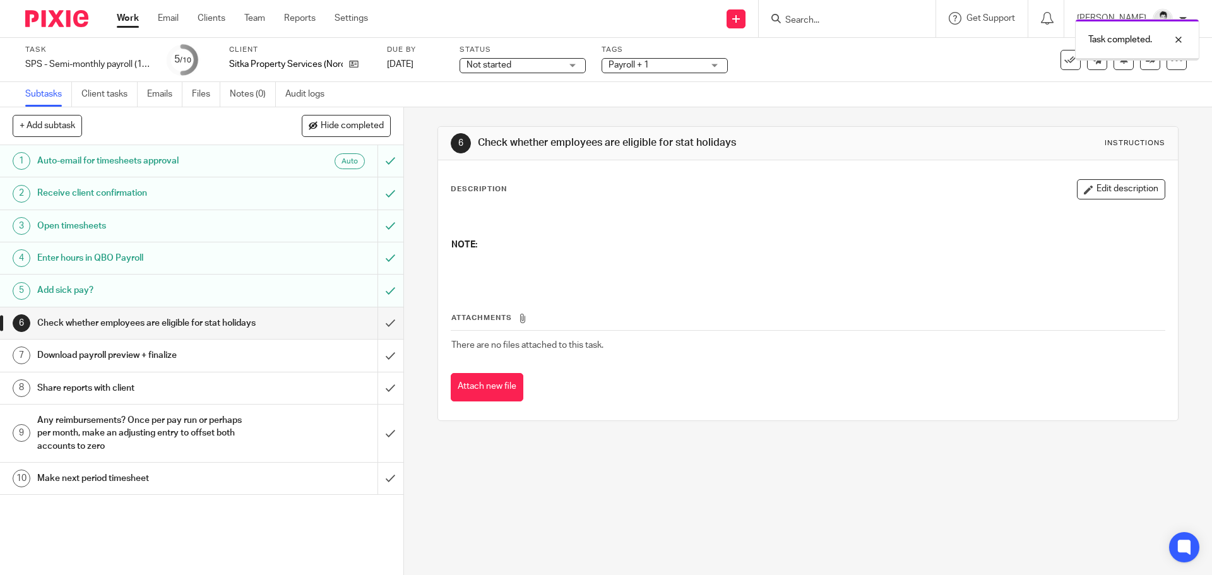
click at [376, 321] on input "submit" at bounding box center [202, 324] width 404 height 32
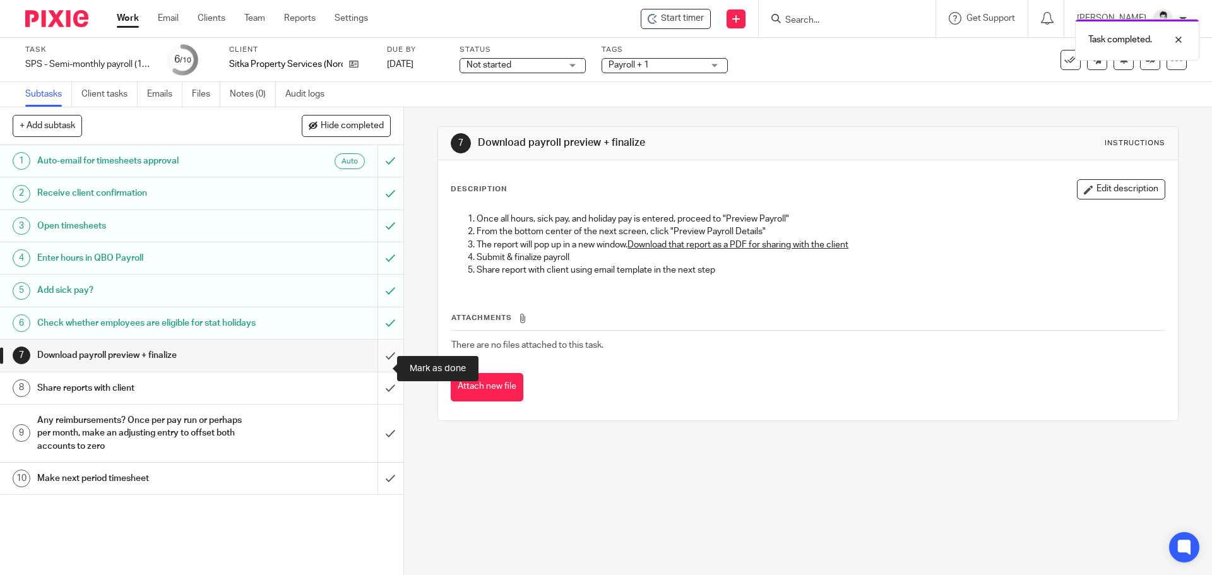
click at [378, 369] on input "submit" at bounding box center [202, 356] width 404 height 32
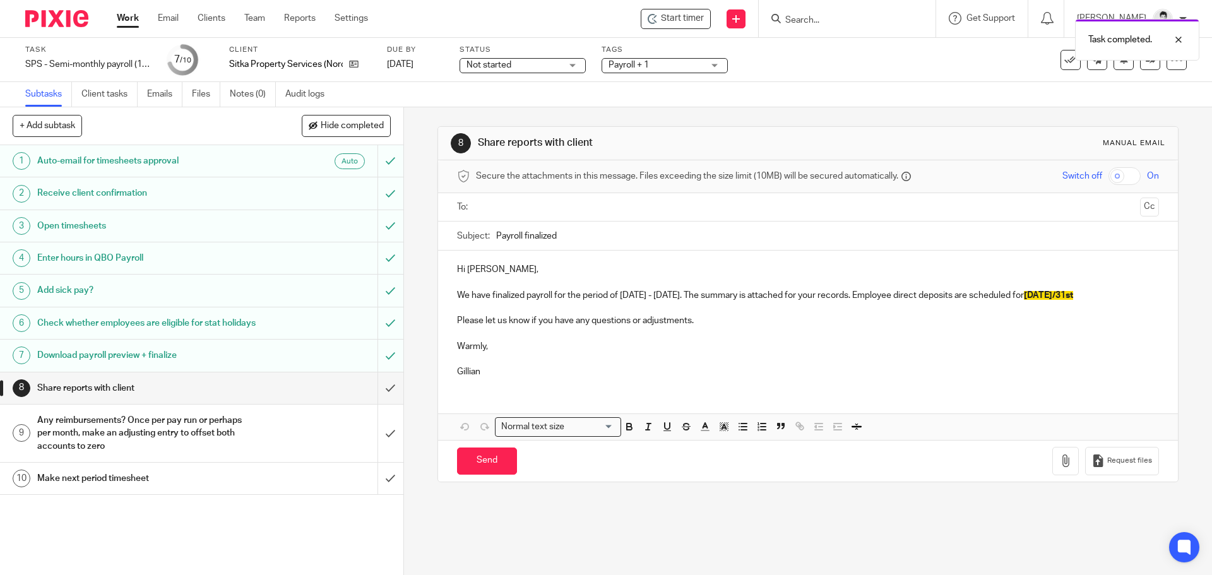
click at [513, 209] on input "text" at bounding box center [808, 207] width 654 height 15
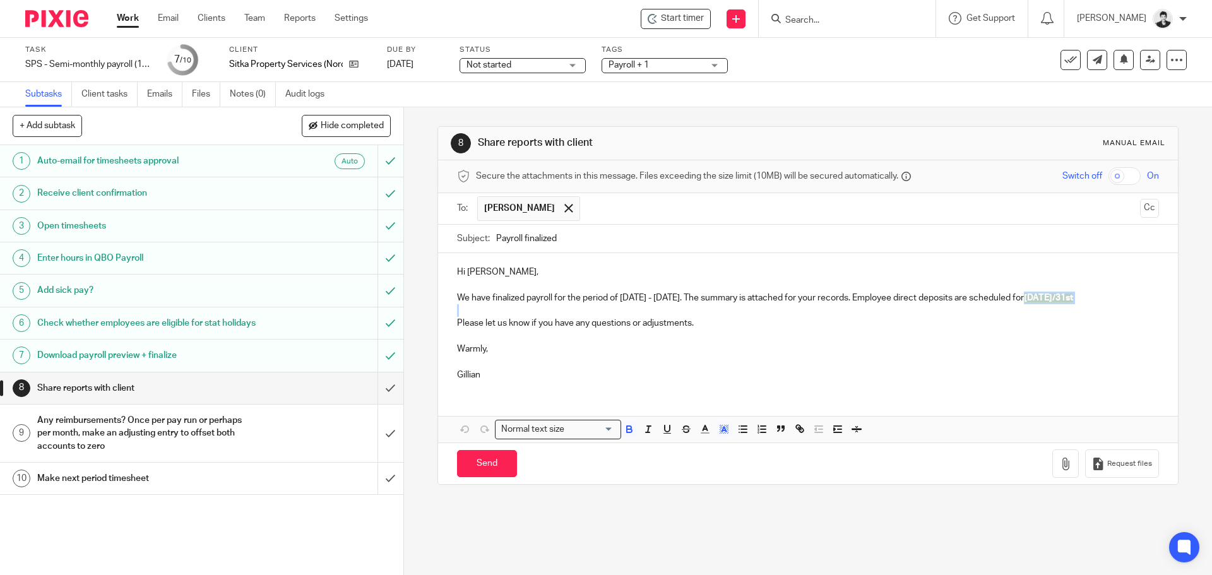
drag, startPoint x: 558, startPoint y: 318, endPoint x: 444, endPoint y: 308, distance: 114.8
click at [445, 310] on div "Hi Aaron, We have finalized payroll for the period of August 11th - August 25th…" at bounding box center [807, 321] width 739 height 137
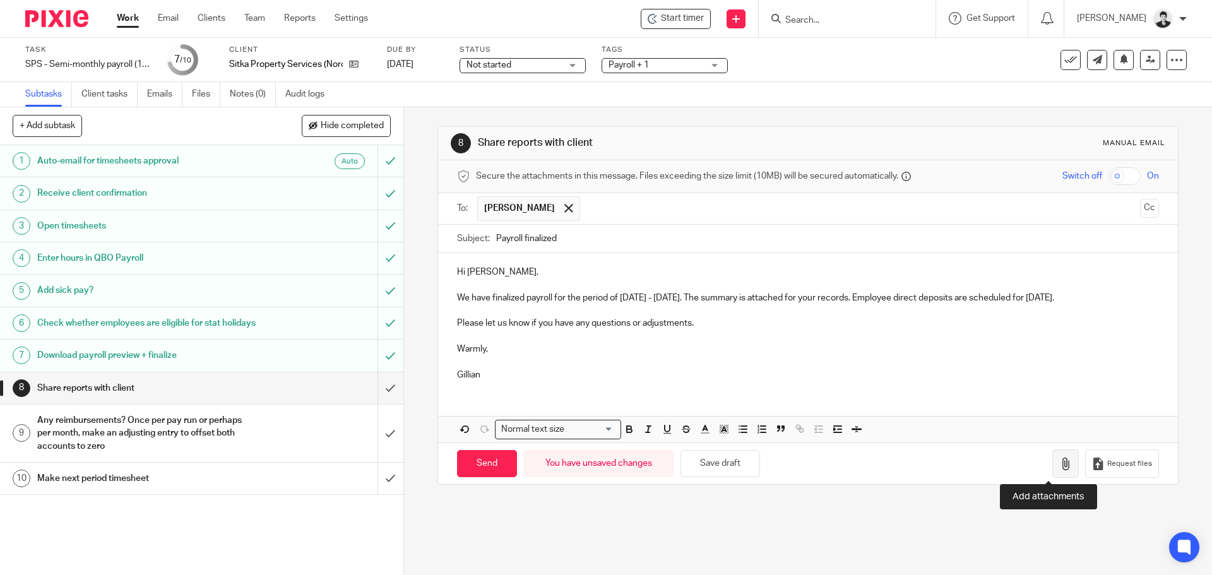
click at [1060, 460] on icon "button" at bounding box center [1066, 464] width 13 height 13
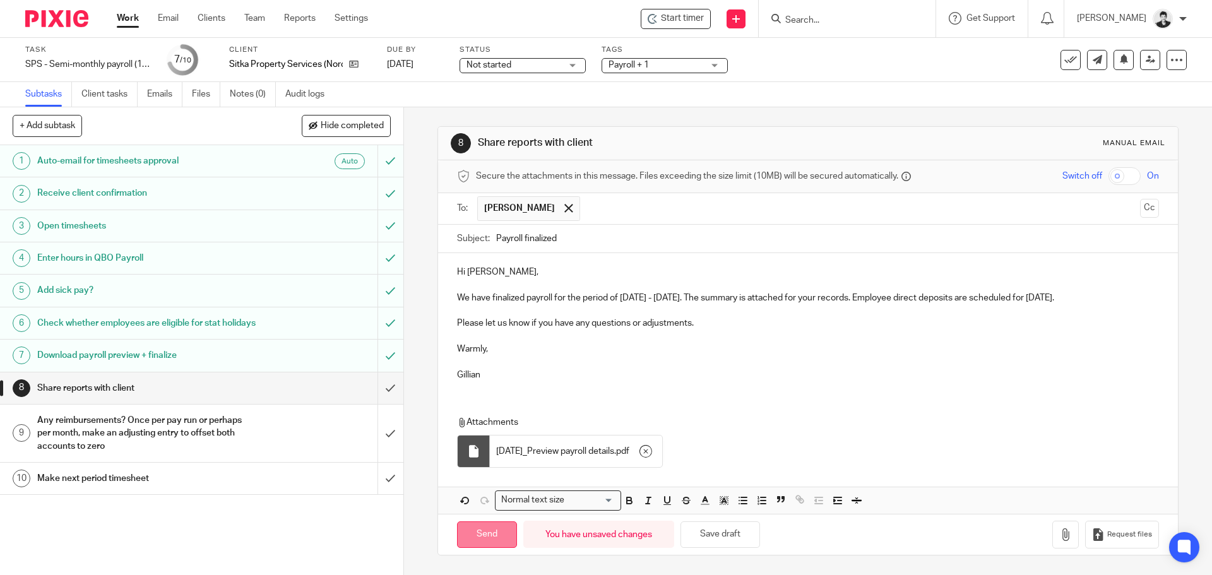
click at [481, 535] on input "Send" at bounding box center [487, 535] width 60 height 27
type input "Sent"
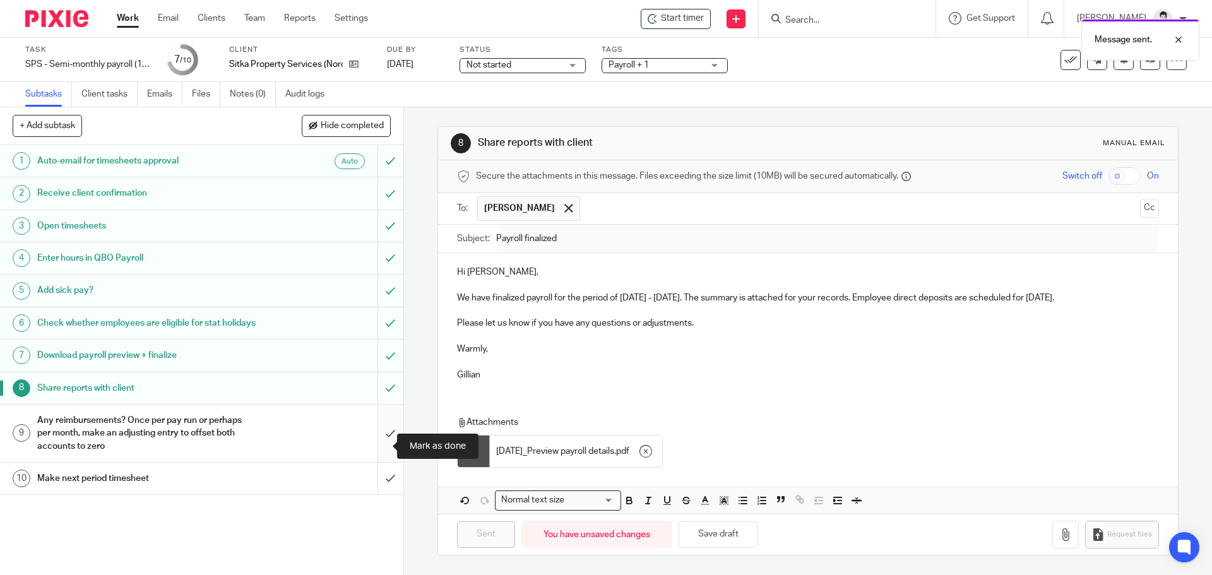
click at [382, 449] on input "submit" at bounding box center [202, 433] width 404 height 57
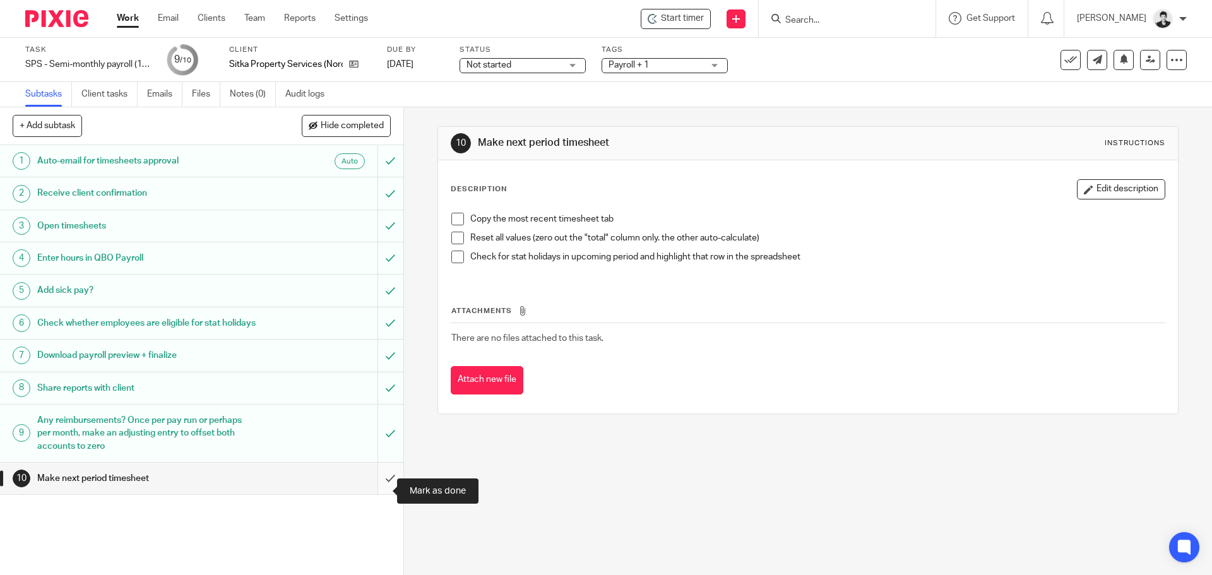
click at [374, 491] on input "submit" at bounding box center [202, 479] width 404 height 32
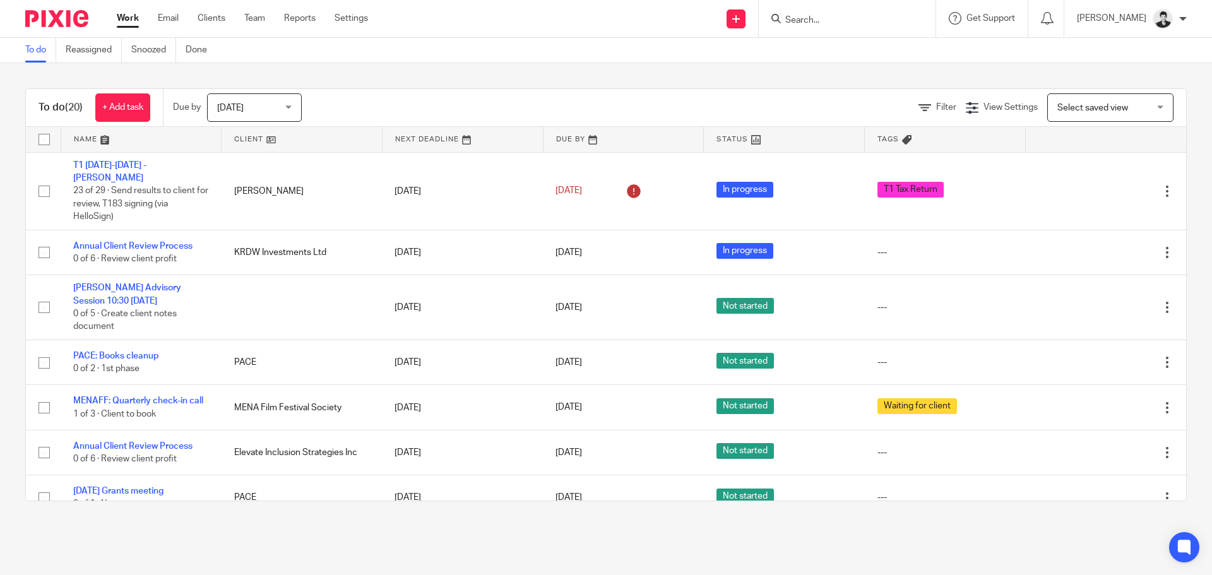
click at [822, 17] on input "Search" at bounding box center [841, 20] width 114 height 11
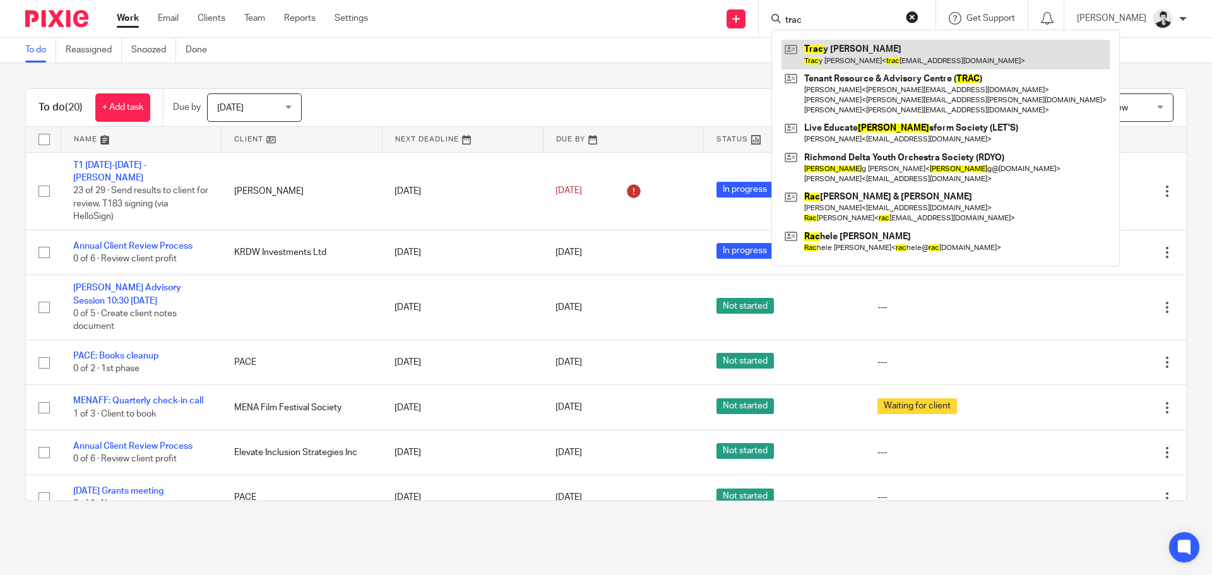
type input "trac"
click at [856, 61] on link at bounding box center [946, 54] width 328 height 29
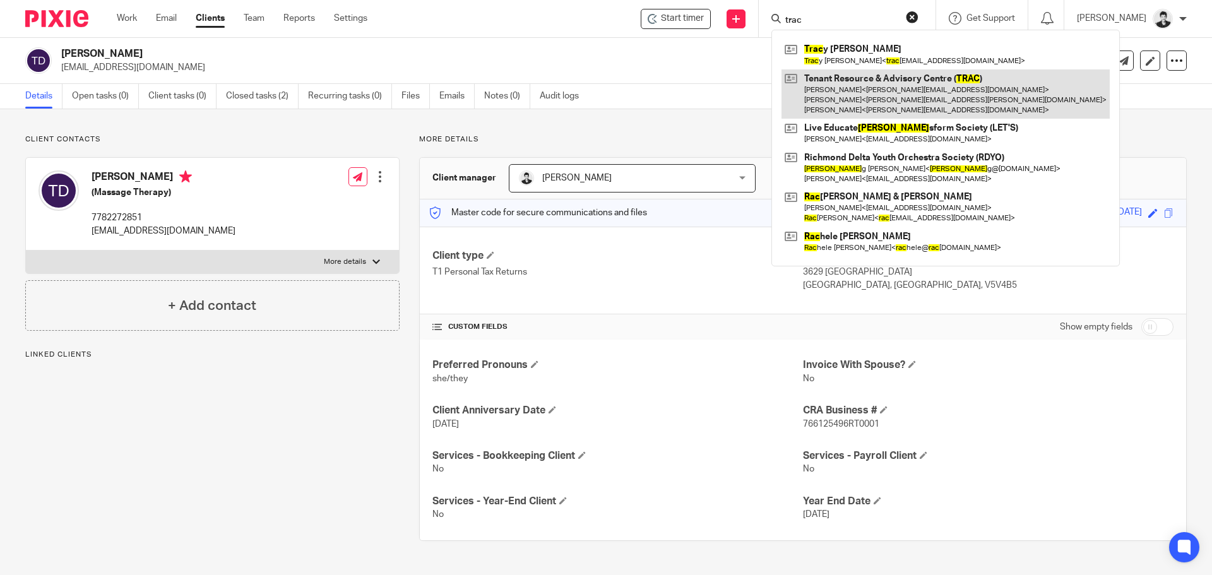
type input "trac"
click at [948, 94] on link at bounding box center [946, 94] width 328 height 50
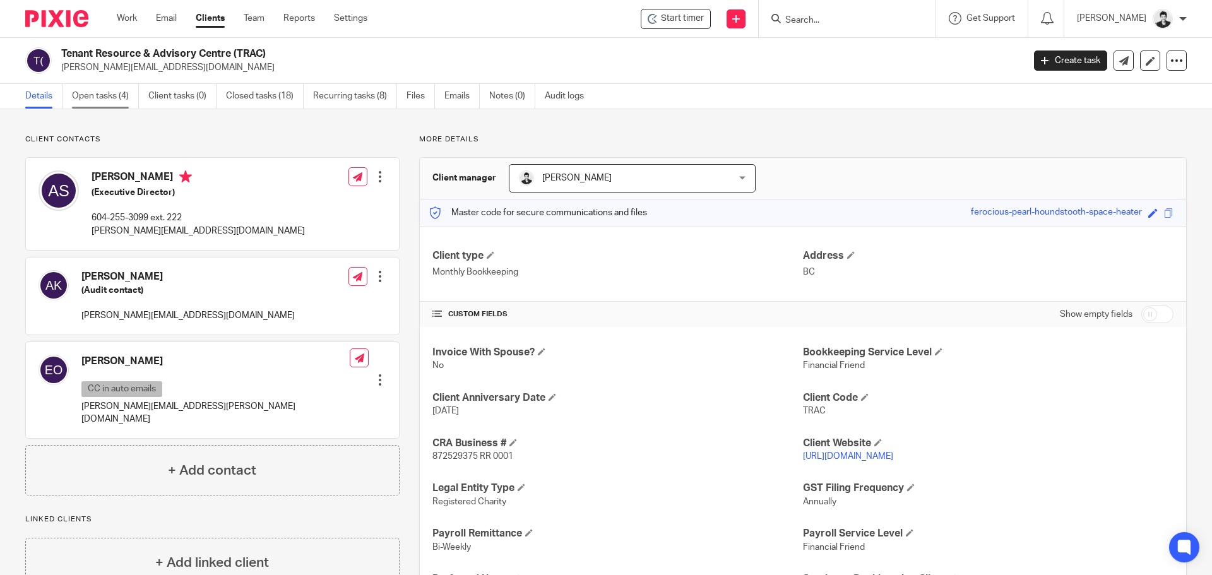
click at [122, 92] on link "Open tasks (4)" at bounding box center [105, 96] width 67 height 25
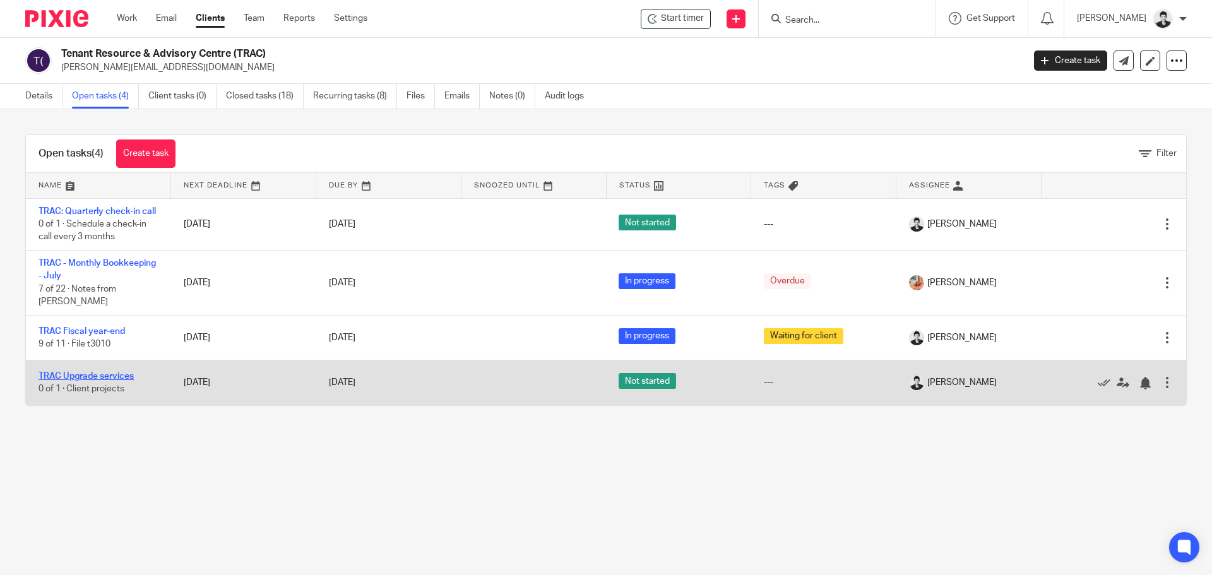
click at [93, 376] on link "TRAC Upgrade services" at bounding box center [86, 376] width 95 height 9
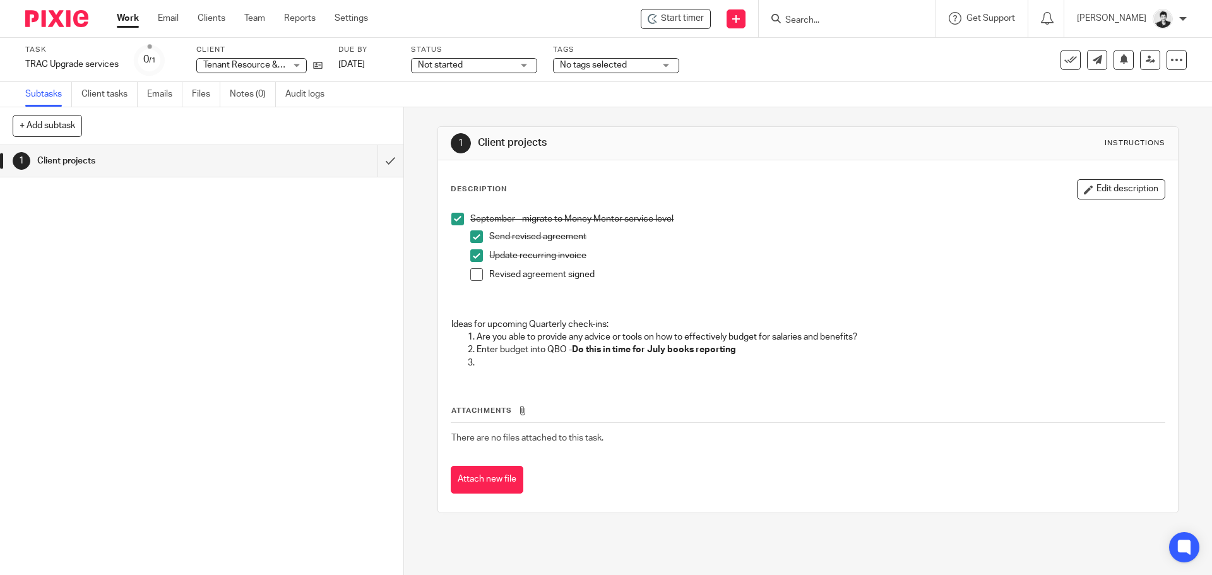
click at [475, 273] on span at bounding box center [476, 274] width 13 height 13
click at [123, 18] on link "Work" at bounding box center [128, 18] width 22 height 13
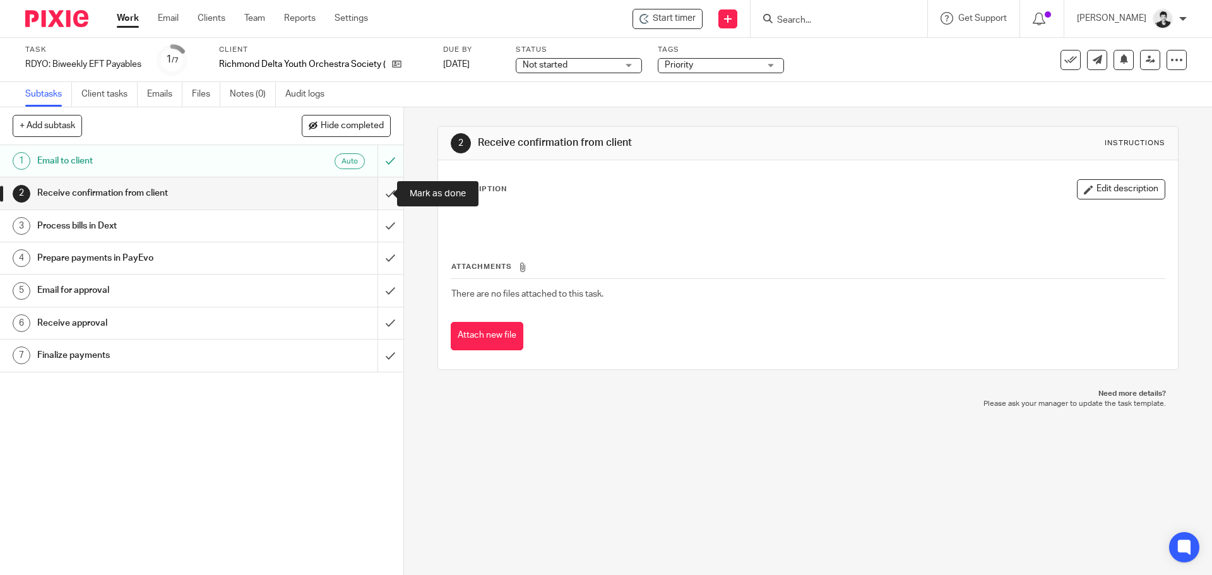
click at [380, 193] on input "submit" at bounding box center [202, 193] width 404 height 32
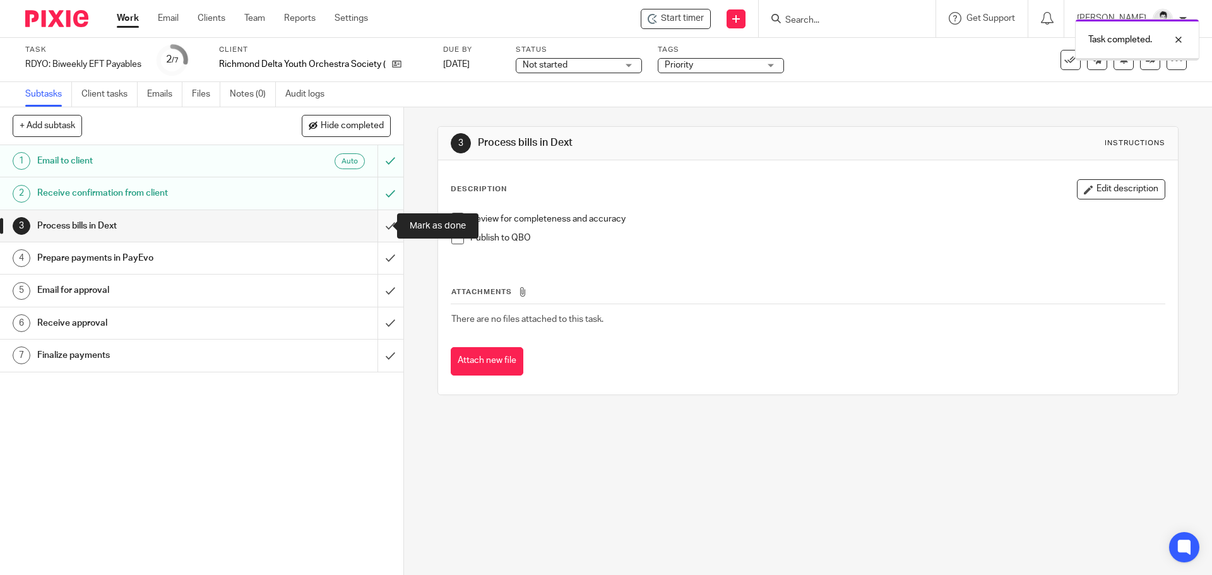
click at [378, 230] on input "submit" at bounding box center [202, 226] width 404 height 32
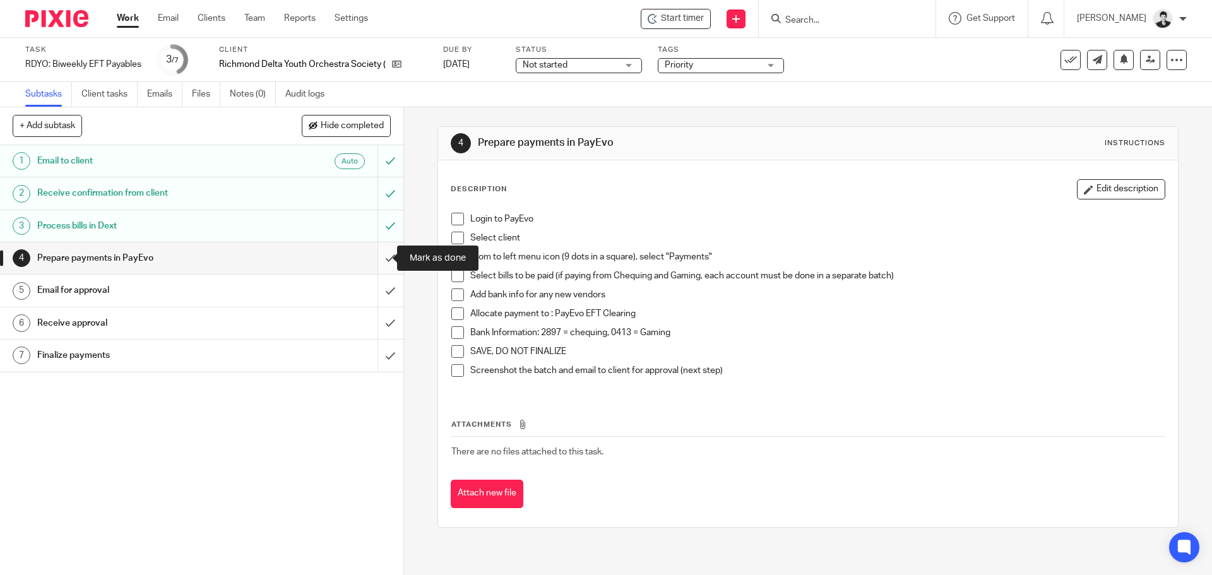
click at [376, 261] on input "submit" at bounding box center [202, 258] width 404 height 32
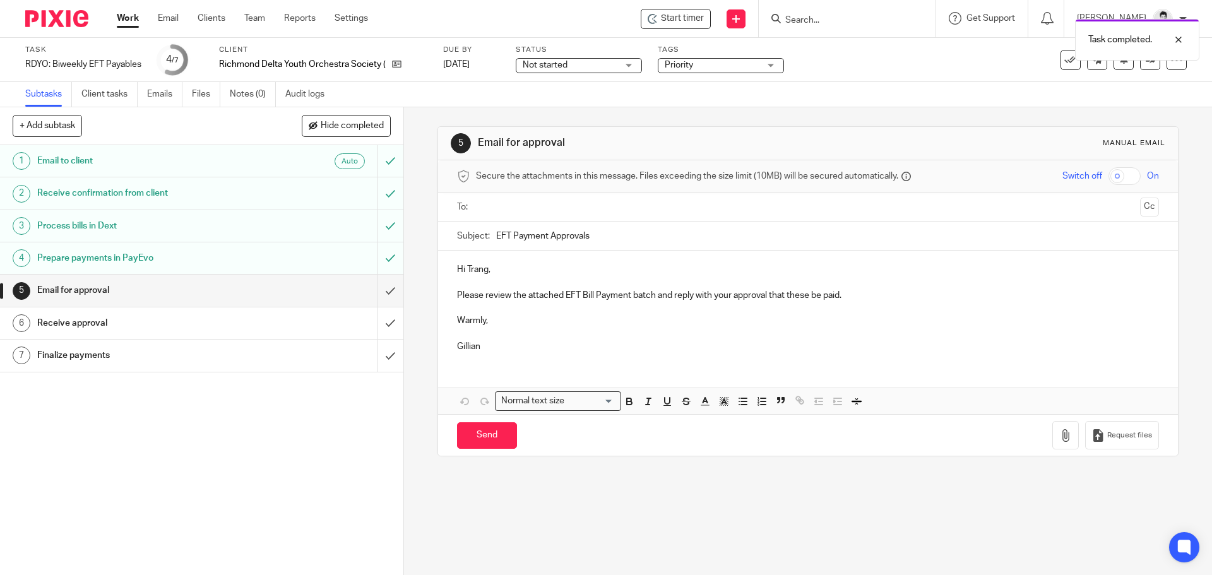
click at [525, 203] on input "text" at bounding box center [808, 207] width 654 height 15
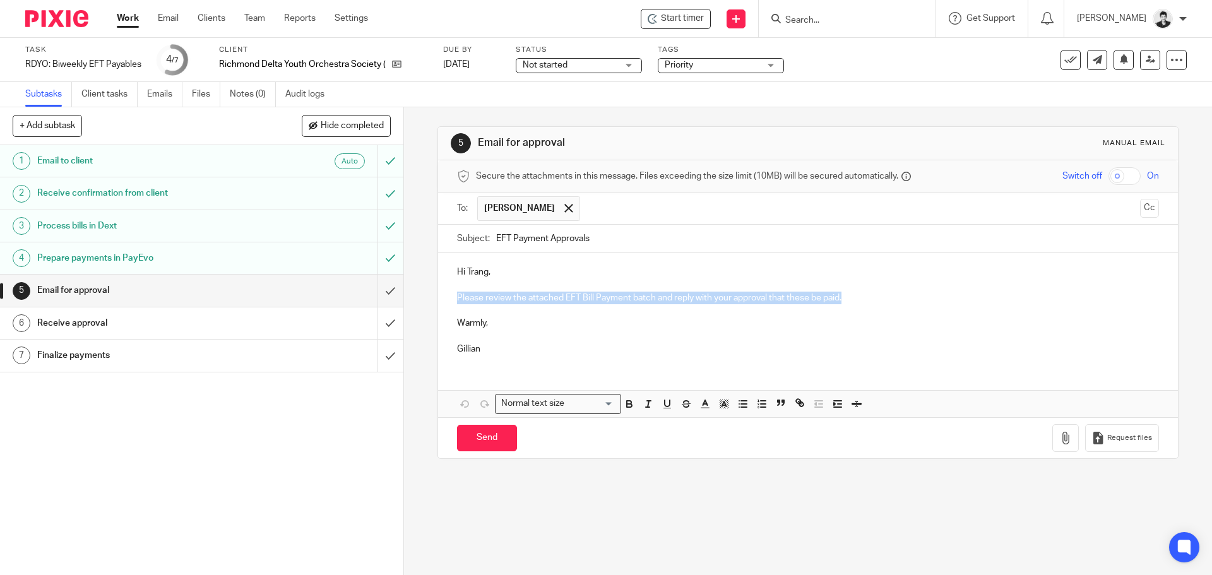
drag, startPoint x: 859, startPoint y: 294, endPoint x: 453, endPoint y: 301, distance: 406.7
click at [452, 301] on div "Hi Trang, Please review the attached EFT Bill Payment batch and reply with your…" at bounding box center [807, 309] width 739 height 112
drag, startPoint x: 545, startPoint y: 241, endPoint x: 647, endPoint y: 241, distance: 102.3
click at [647, 241] on input "EFT Payment Approvals" at bounding box center [827, 239] width 662 height 28
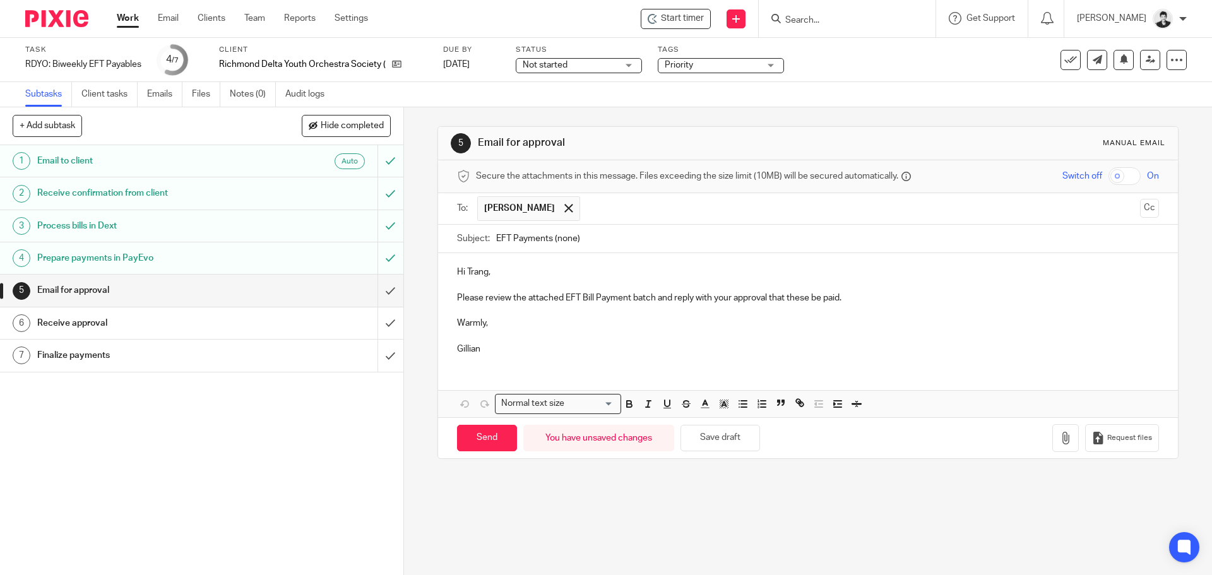
type input "EFT Payments (none)"
drag, startPoint x: 853, startPoint y: 301, endPoint x: 452, endPoint y: 294, distance: 401.7
click at [452, 294] on div "Hi Trang, Please review the attached EFT Bill Payment batch and reply with your…" at bounding box center [807, 309] width 739 height 112
click at [491, 439] on input "Send" at bounding box center [487, 438] width 60 height 27
type input "Sent"
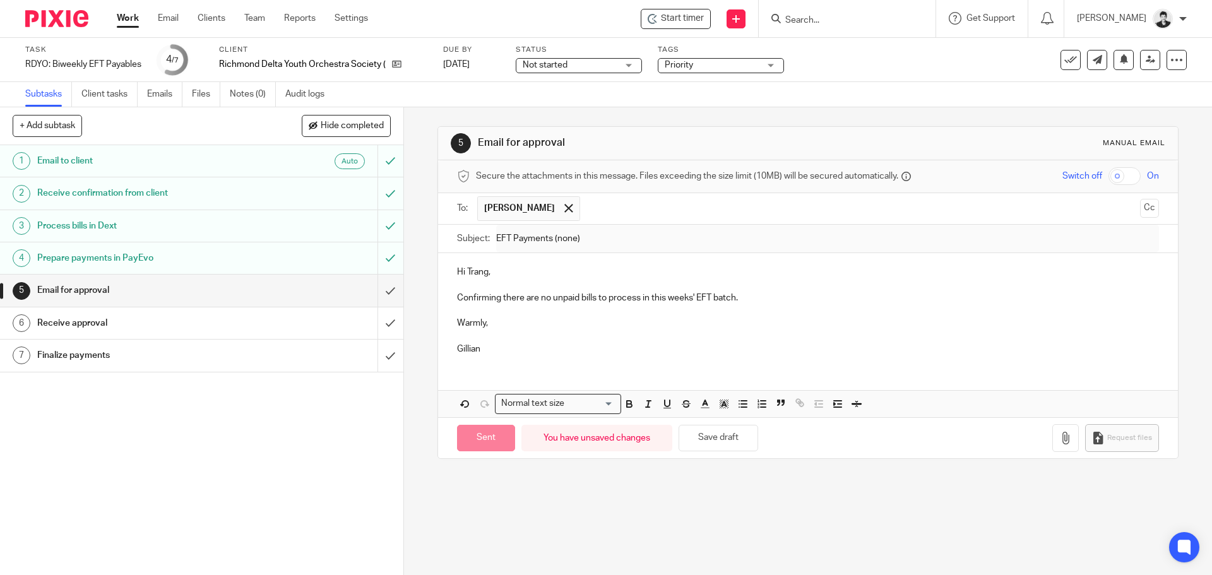
click at [598, 55] on div "Status Not started Not started Not started In progress 1" at bounding box center [579, 60] width 126 height 30
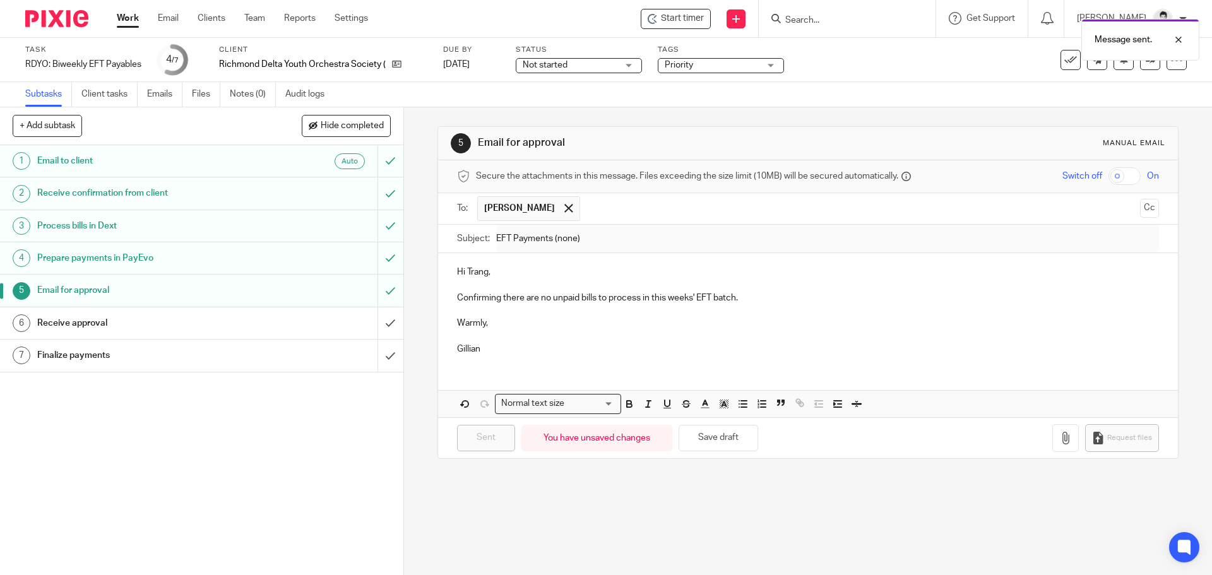
click at [604, 69] on span "Not started" at bounding box center [570, 65] width 95 height 13
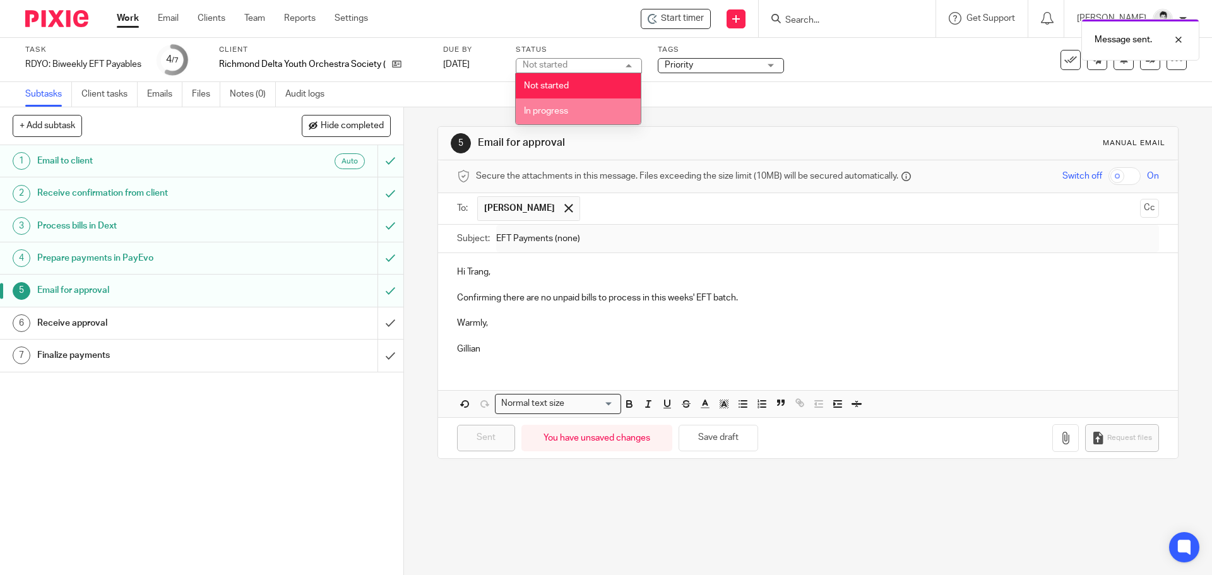
click at [606, 111] on li "In progress" at bounding box center [578, 112] width 125 height 26
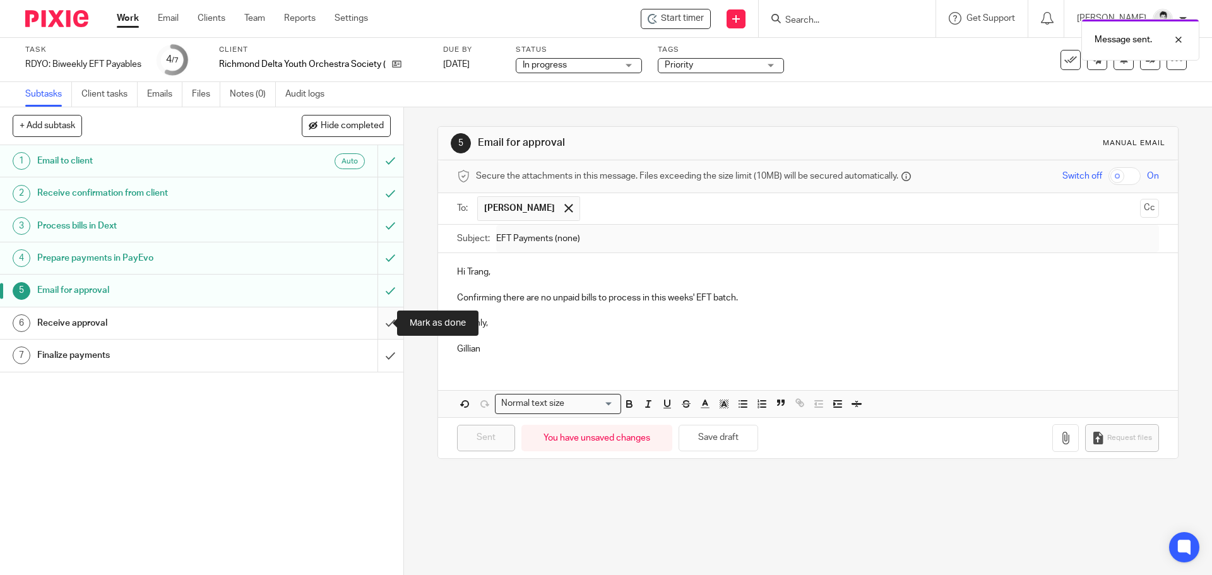
click at [384, 321] on input "submit" at bounding box center [202, 324] width 404 height 32
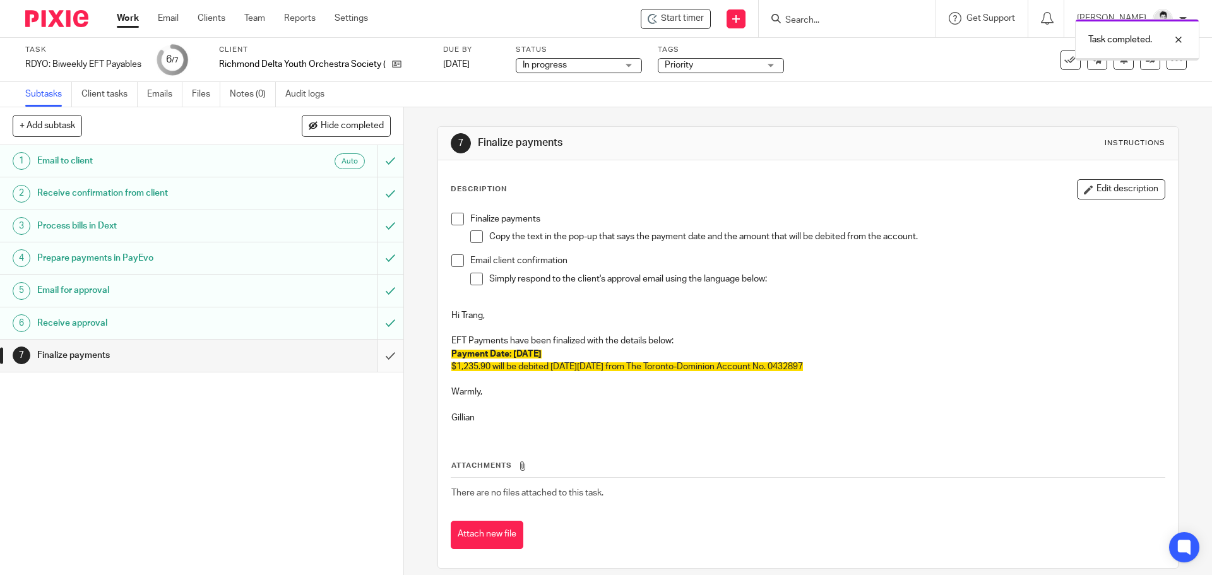
click at [380, 359] on input "submit" at bounding box center [202, 356] width 404 height 32
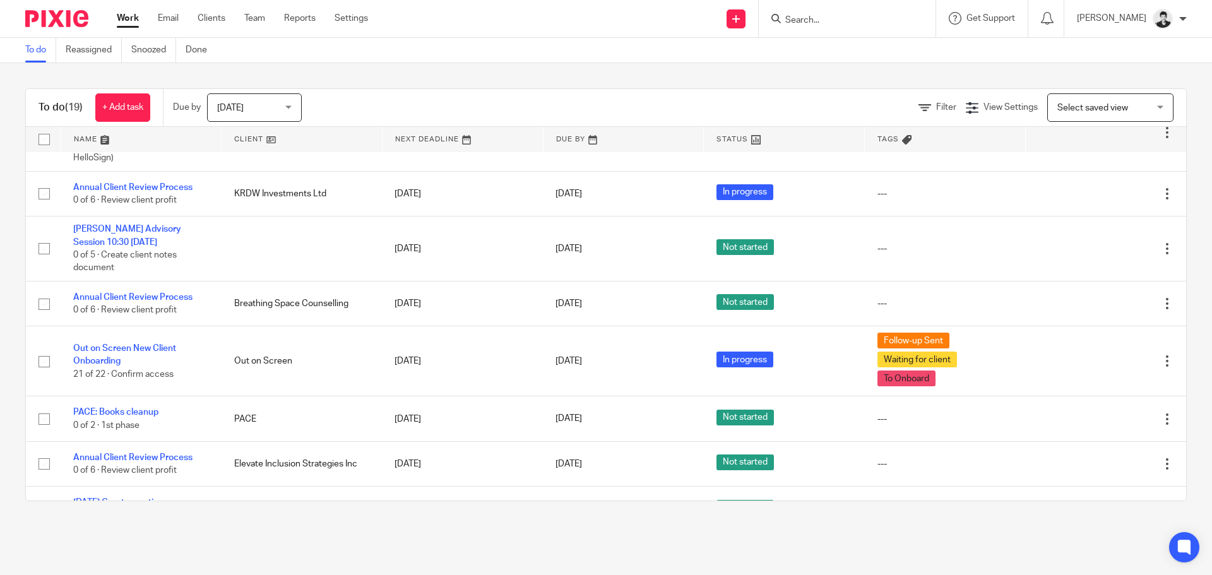
scroll to position [64, 0]
